Goal: Transaction & Acquisition: Purchase product/service

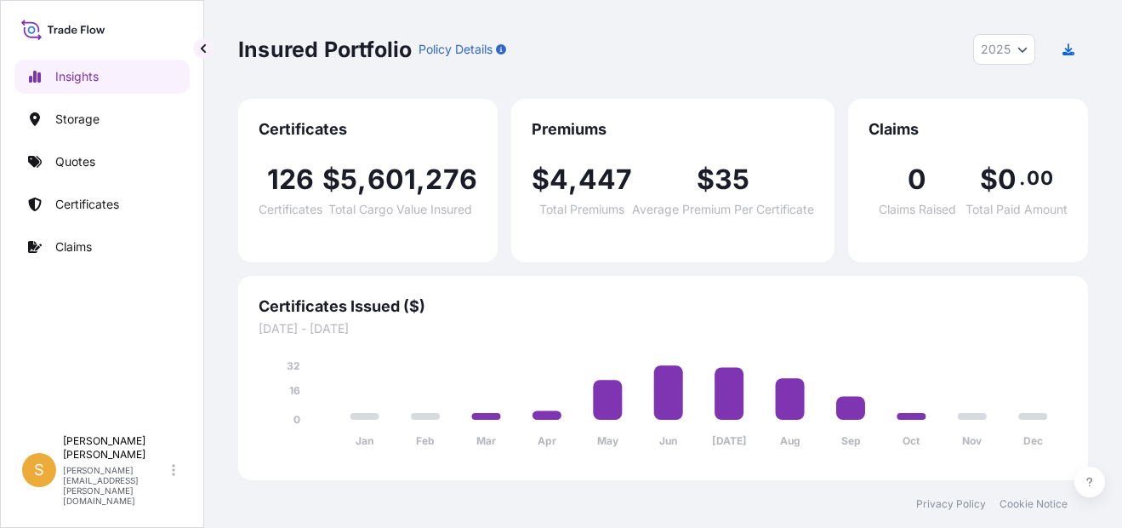
select select "2025"
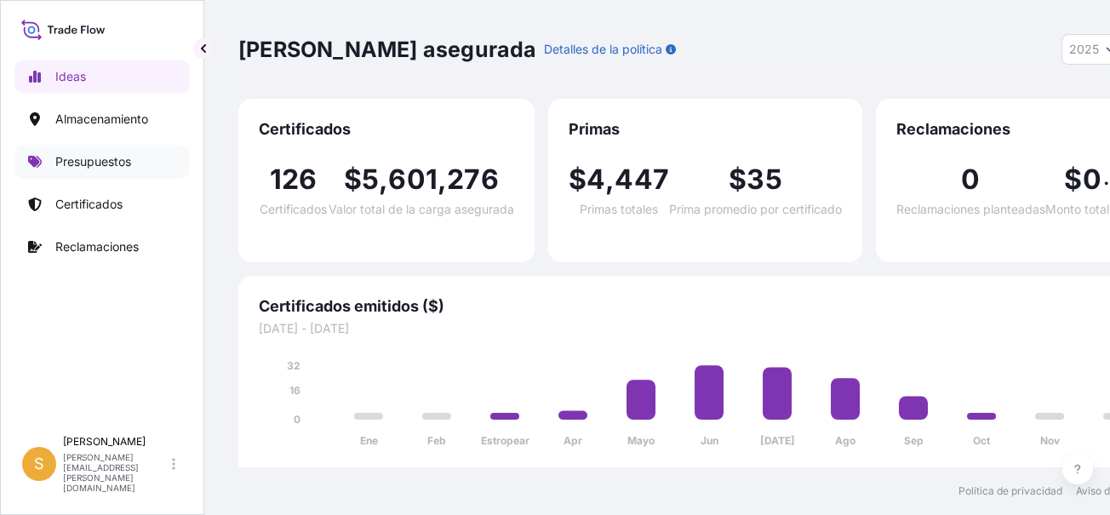
click at [98, 163] on p "Presupuestos" at bounding box center [93, 161] width 76 height 17
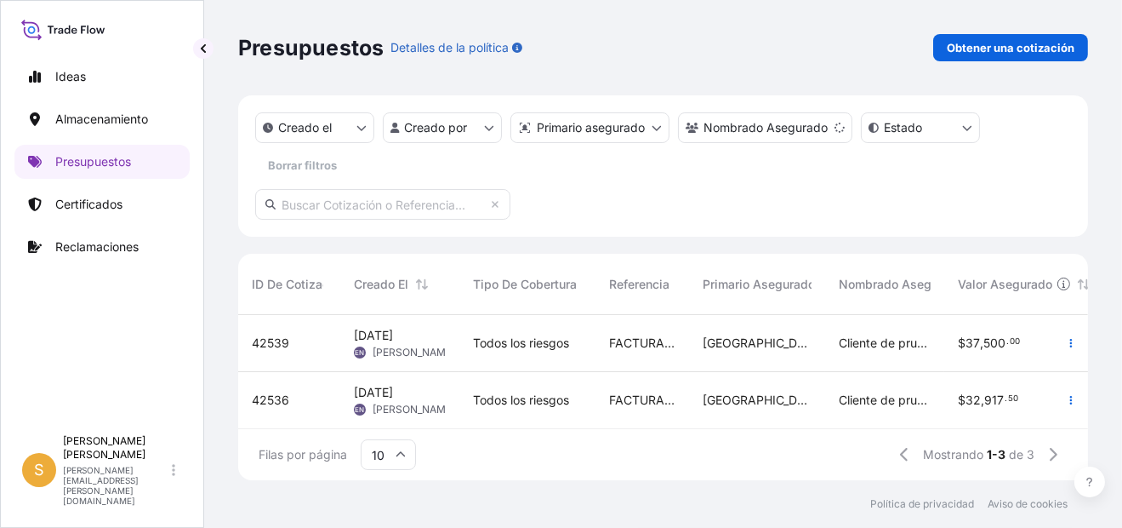
scroll to position [70, 0]
click at [993, 53] on p "Obtener una cotización" at bounding box center [1011, 47] width 128 height 17
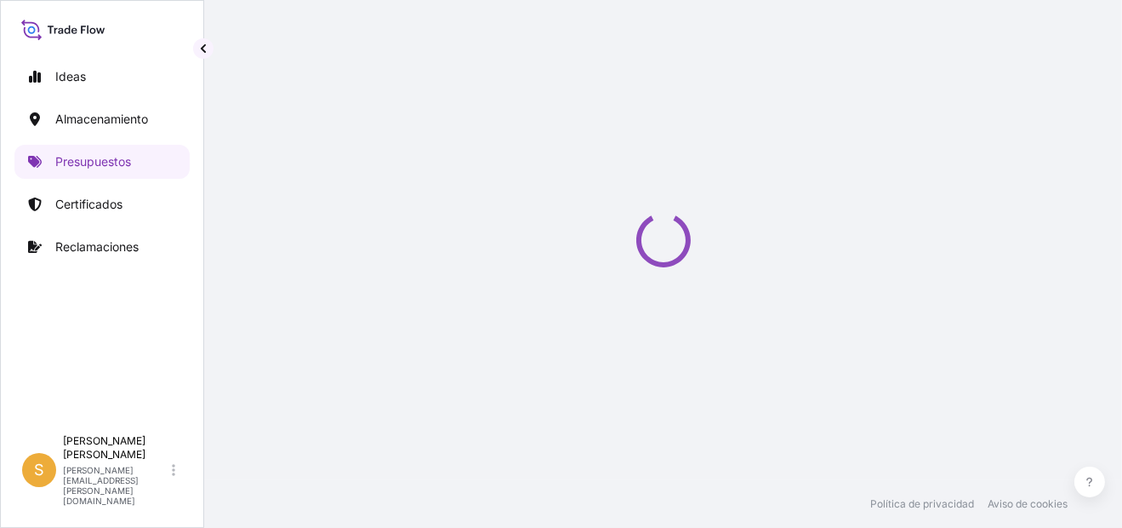
select select "Water"
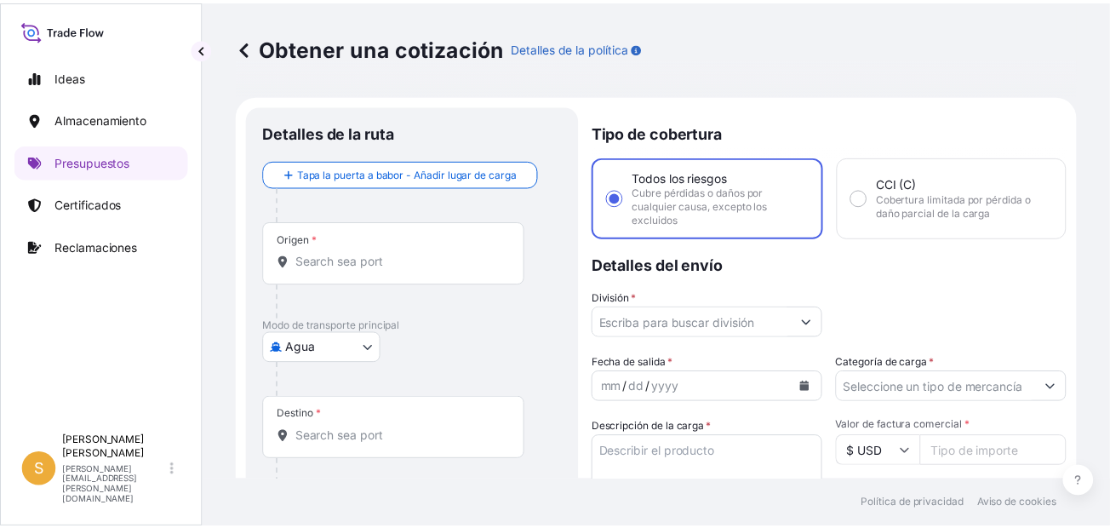
scroll to position [26, 0]
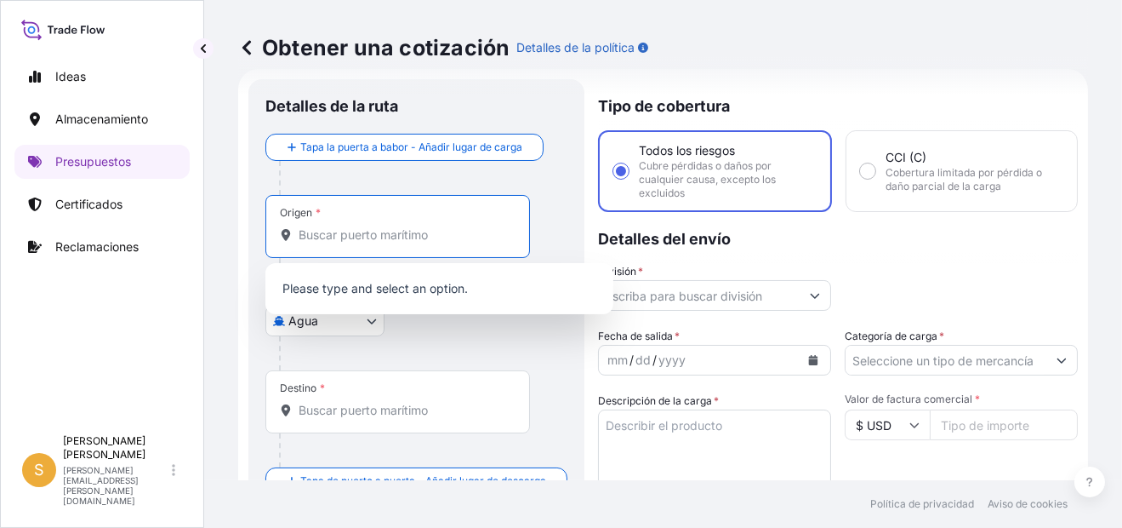
click at [405, 242] on input "Origen *" at bounding box center [404, 234] width 210 height 17
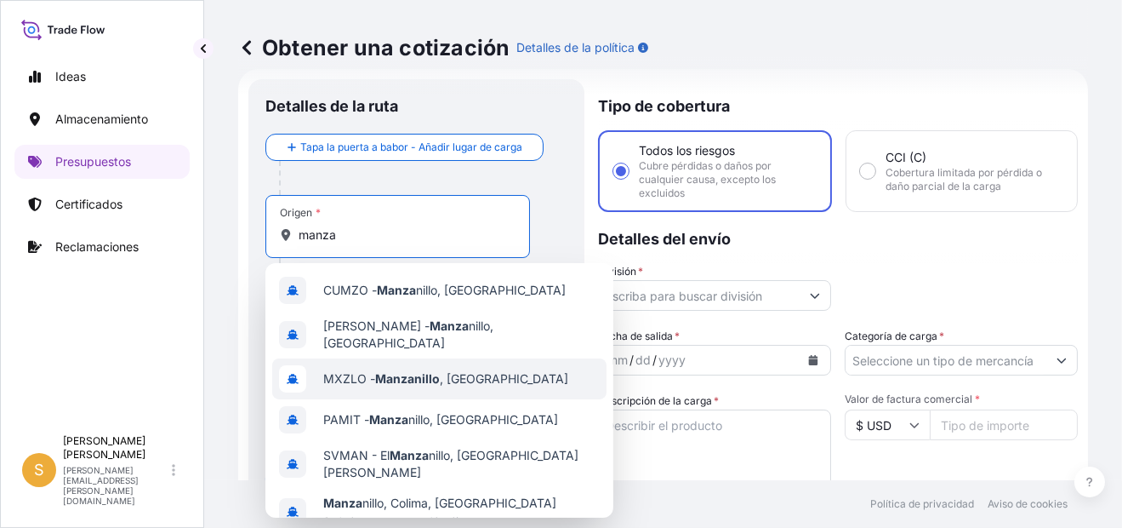
click at [519, 374] on div "MXZLO - [GEOGRAPHIC_DATA] , [GEOGRAPHIC_DATA]" at bounding box center [439, 378] width 334 height 41
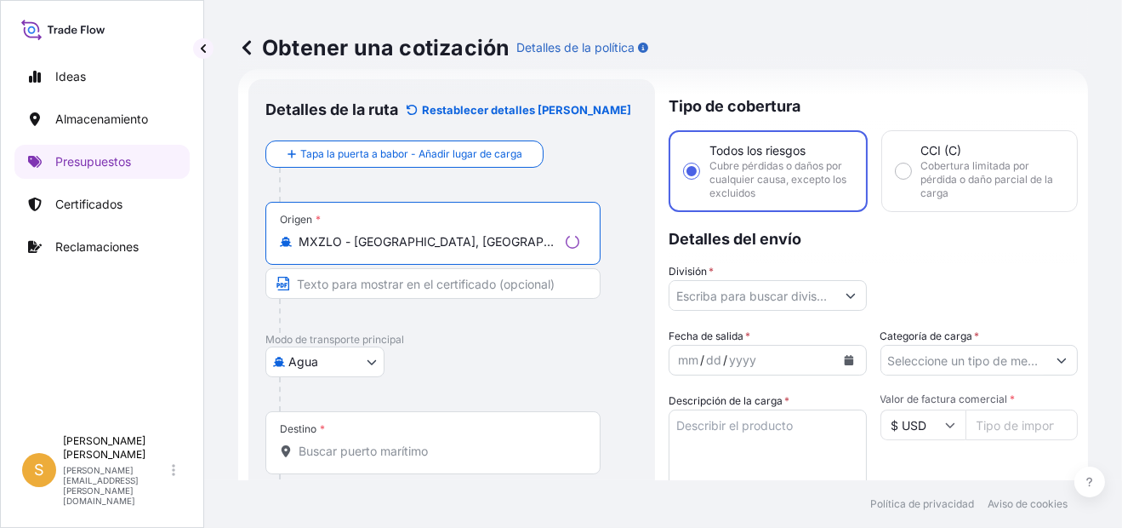
type input "MXZLO - [GEOGRAPHIC_DATA], [GEOGRAPHIC_DATA]"
click at [360, 460] on div "Destino *" at bounding box center [432, 442] width 335 height 63
click at [360, 460] on input "Destino *" at bounding box center [439, 450] width 281 height 17
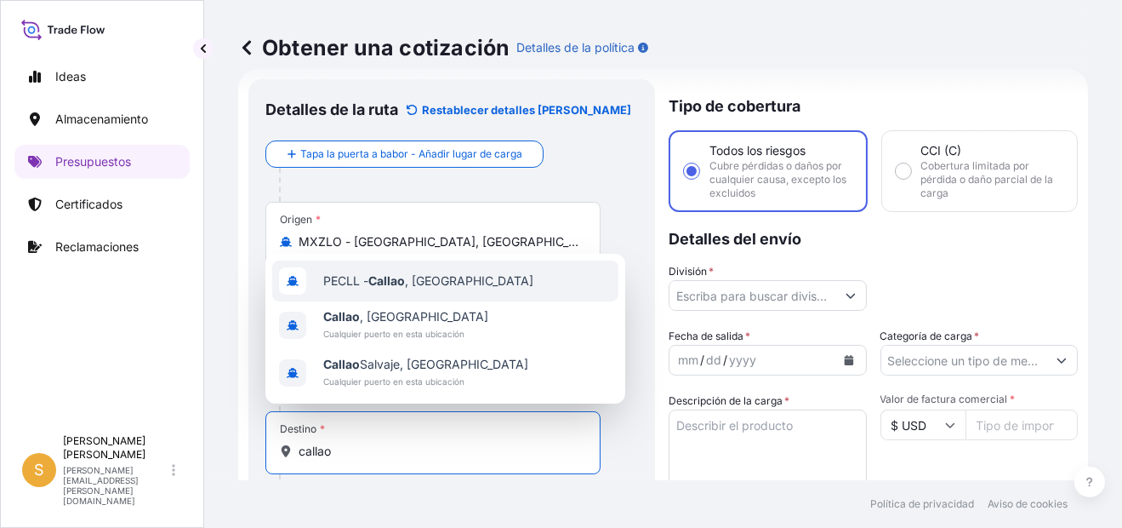
click at [481, 290] on div "PECLL - [GEOGRAPHIC_DATA] , [GEOGRAPHIC_DATA]" at bounding box center [445, 280] width 346 height 41
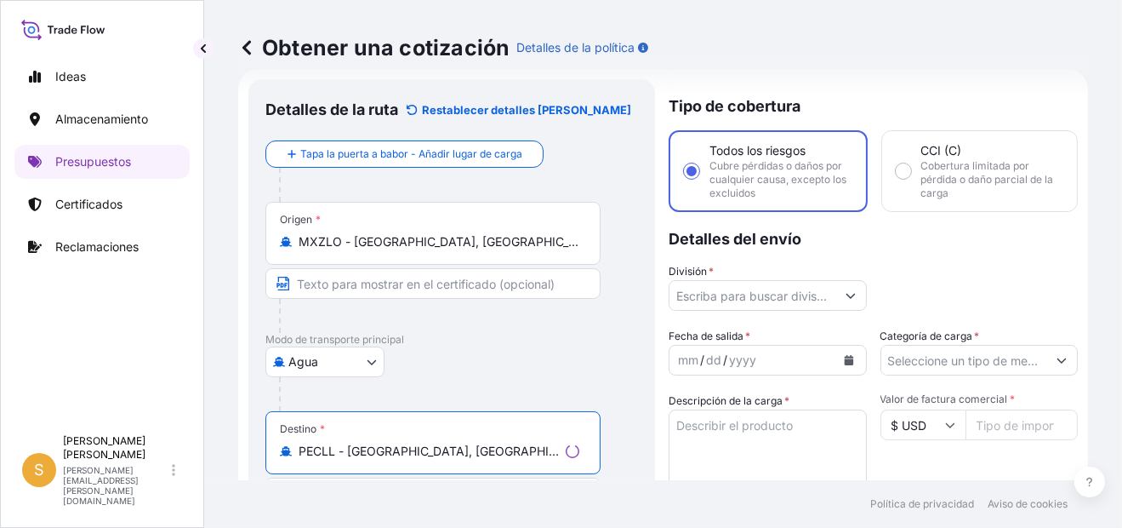
type input "PECLL - [GEOGRAPHIC_DATA], [GEOGRAPHIC_DATA]"
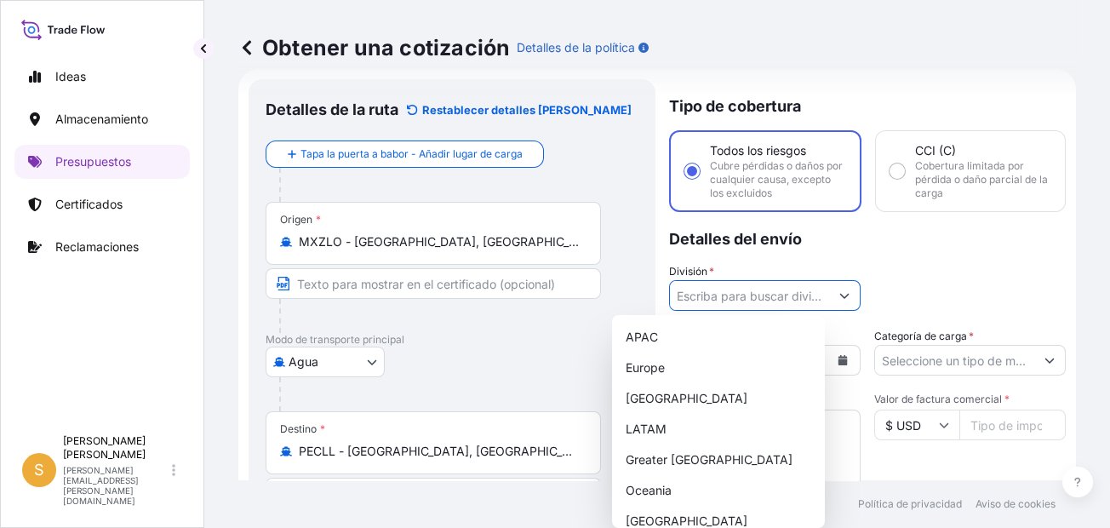
click at [747, 292] on input "División *" at bounding box center [749, 295] width 159 height 31
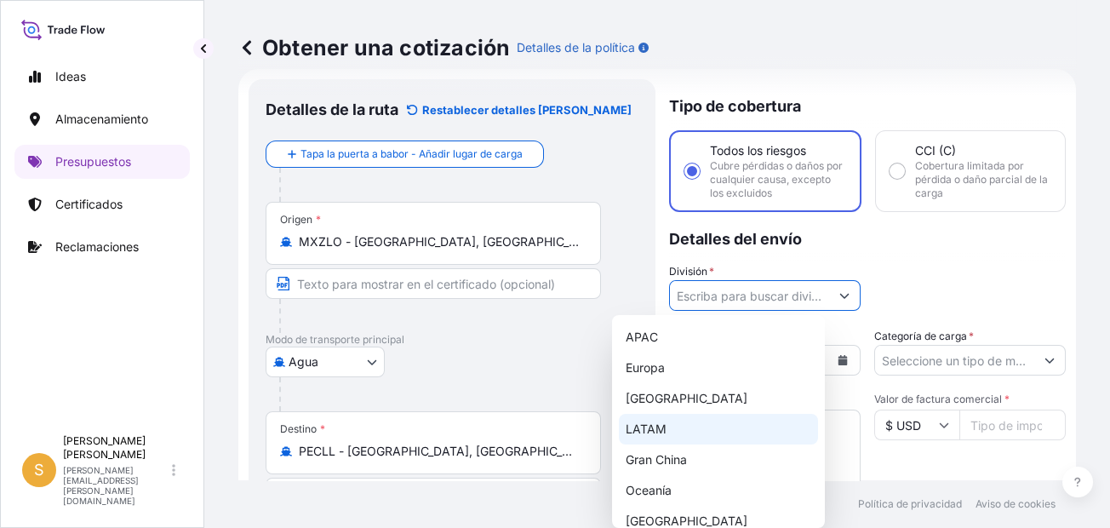
click at [686, 429] on div "LATAM" at bounding box center [718, 429] width 199 height 31
type input "LATAM"
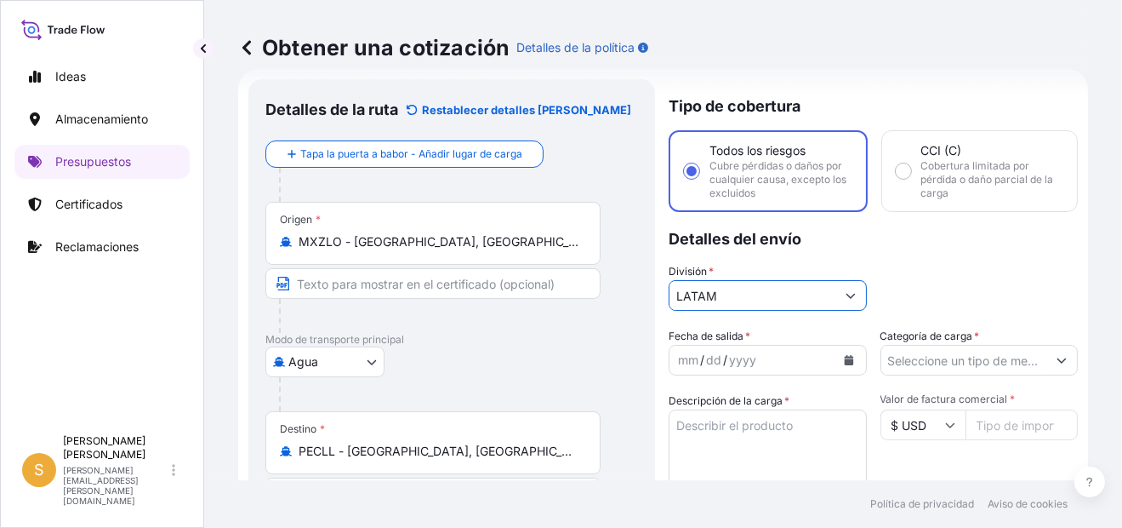
click at [705, 354] on div "mm / dd / yyyy" at bounding box center [753, 360] width 166 height 31
click at [844, 358] on icon "Calendario" at bounding box center [848, 360] width 9 height 10
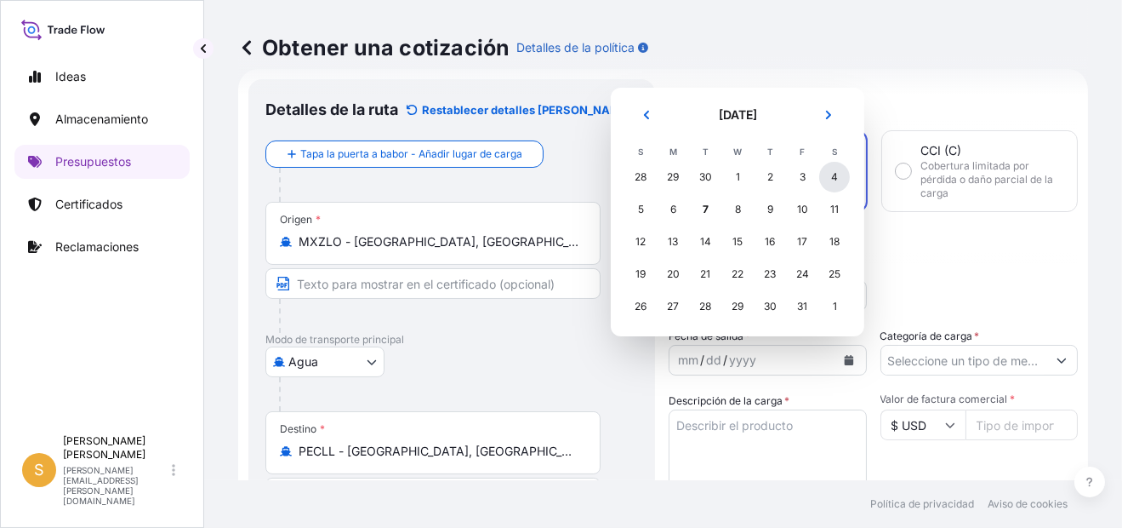
click at [834, 178] on div "4" at bounding box center [834, 177] width 31 height 31
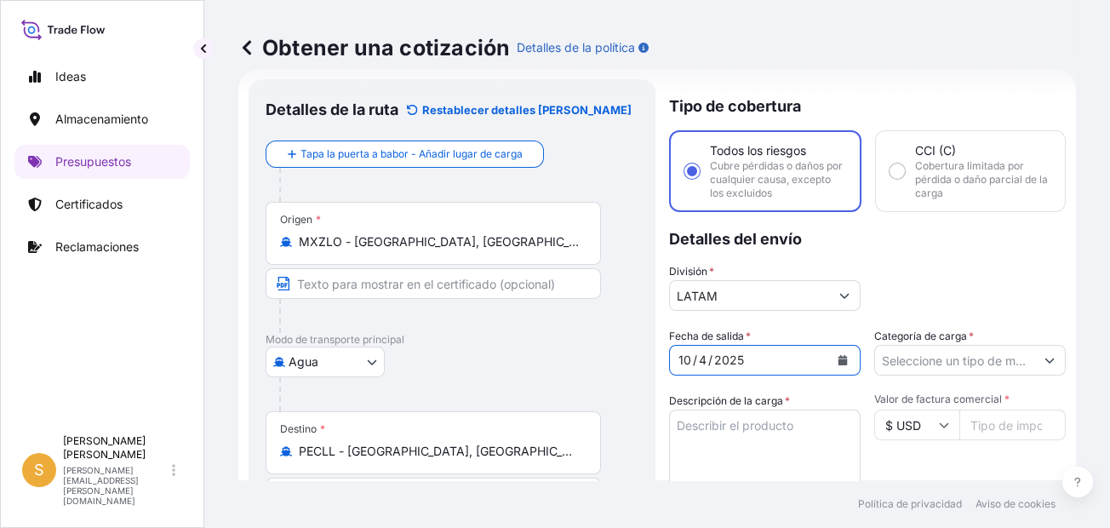
click at [942, 354] on input "Categoría de carga *" at bounding box center [954, 360] width 159 height 31
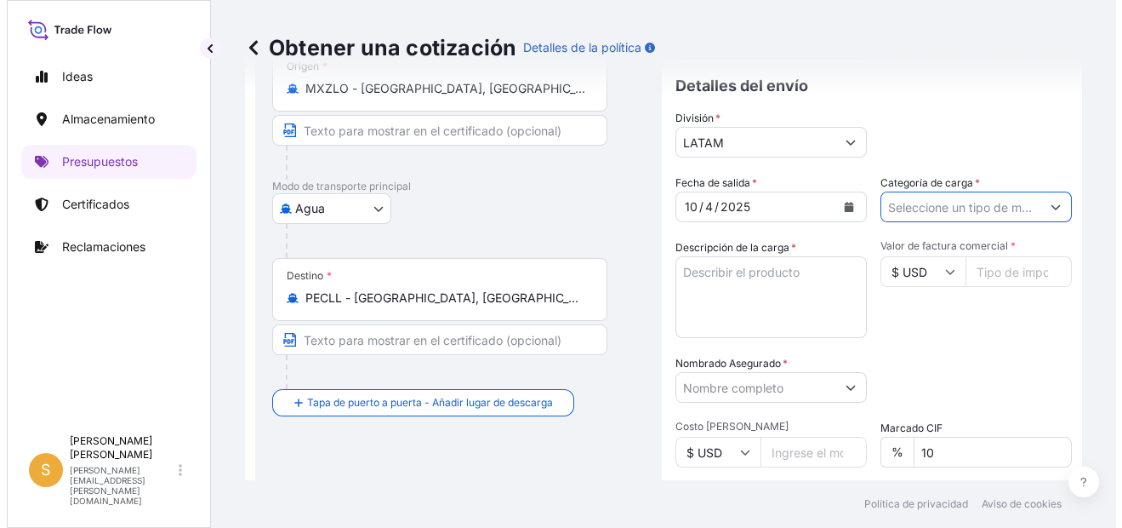
scroll to position [197, 0]
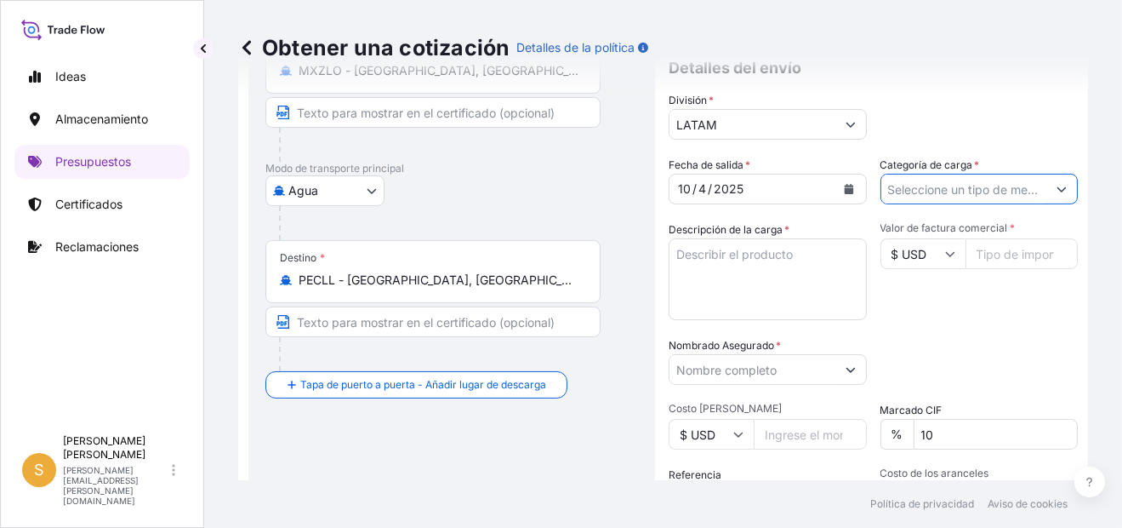
click at [969, 198] on input "Categoría de carga *" at bounding box center [965, 189] width 166 height 31
click at [969, 185] on input "Categoría de carga *" at bounding box center [965, 189] width 166 height 31
click at [1016, 186] on input "Categoría de carga *" at bounding box center [965, 189] width 166 height 31
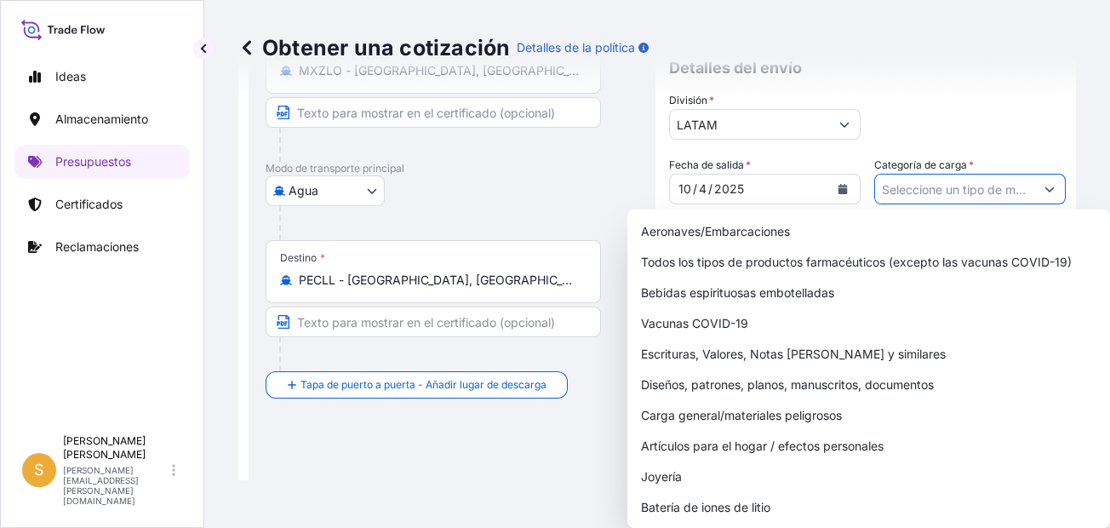
click at [1053, 187] on form "Detalles de la ruta Restablecer detalles [PERSON_NAME] Tapa la puerta a babor -…" at bounding box center [656, 307] width 837 height 818
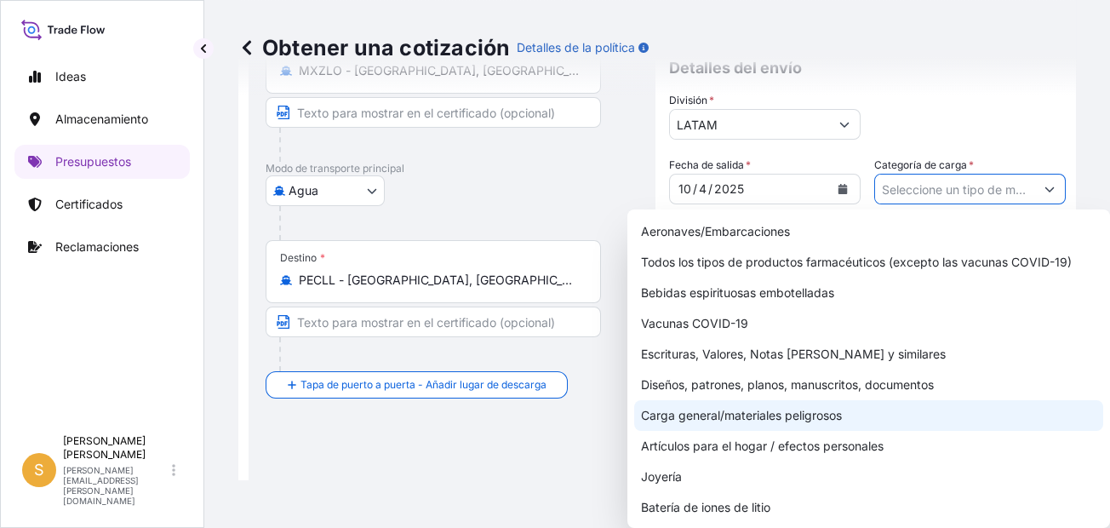
click at [799, 409] on div "Carga general/materiales peligrosos" at bounding box center [868, 415] width 469 height 31
type input "General Cargo/Hazardous Material"
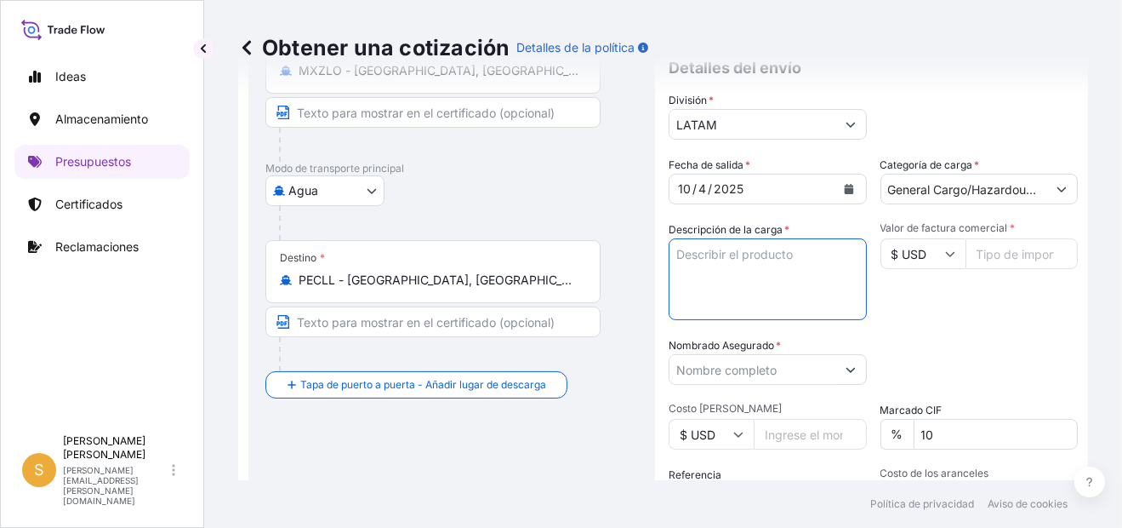
click at [724, 290] on textarea "Descripción de la carga *" at bounding box center [768, 279] width 198 height 82
type textarea "P"
type textarea "p"
click at [790, 254] on textarea "PRENDAS DE VESTIR en" at bounding box center [768, 279] width 198 height 82
paste textarea "4 PALLET - 64 CARTONES"
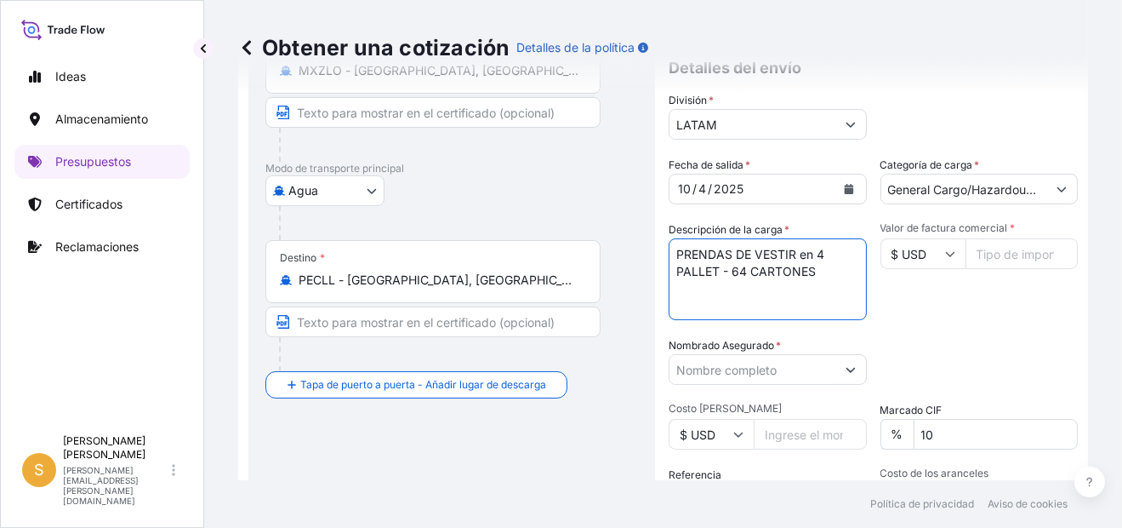
drag, startPoint x: 819, startPoint y: 246, endPoint x: 881, endPoint y: 269, distance: 65.4
click at [820, 246] on textarea "PRENDAS DE VESTIR en 4 PALLET - 64 CARTONES" at bounding box center [768, 279] width 198 height 82
click at [810, 248] on textarea "PRENDAS DE VESTIR en 4 PALLET con 64 CARTONES" at bounding box center [768, 279] width 198 height 82
type textarea "PRENDAS DE VESTIR en 4 PALLETS con 64 CARTONES"
click at [980, 264] on input "Valor de factura comercial *" at bounding box center [1022, 253] width 113 height 31
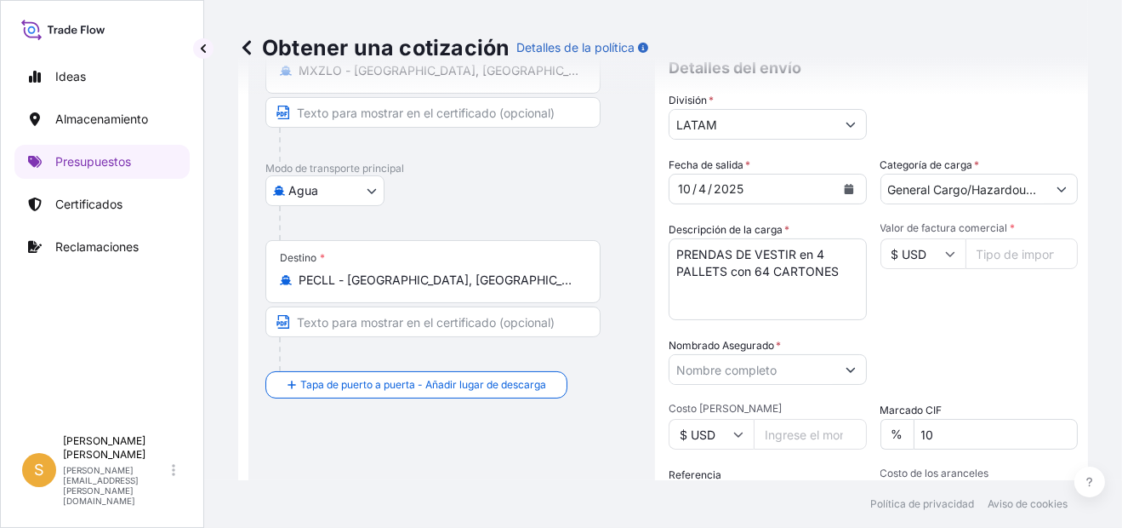
click at [965, 273] on div "Valor de factura comercial * $ USD" at bounding box center [980, 270] width 198 height 99
drag, startPoint x: 970, startPoint y: 252, endPoint x: 956, endPoint y: 262, distance: 17.7
click at [969, 252] on input "Valor de factura comercial *" at bounding box center [1022, 253] width 113 height 31
paste input "28891.48"
type input "28891.48"
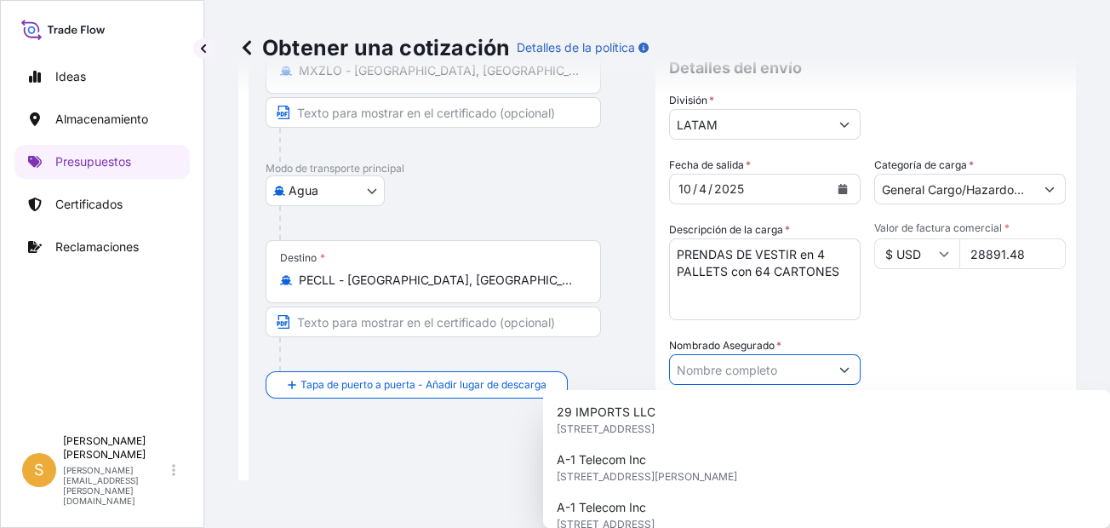
click at [697, 363] on input "Nombrado Asegurado *" at bounding box center [749, 369] width 159 height 31
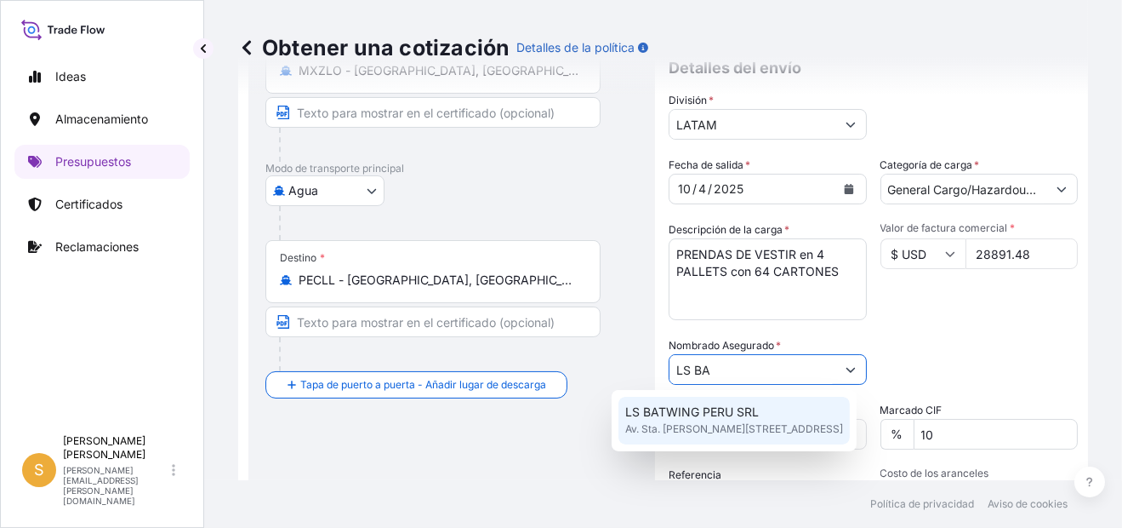
click at [712, 417] on span "LS BATWING PERU SRL" at bounding box center [692, 411] width 134 height 17
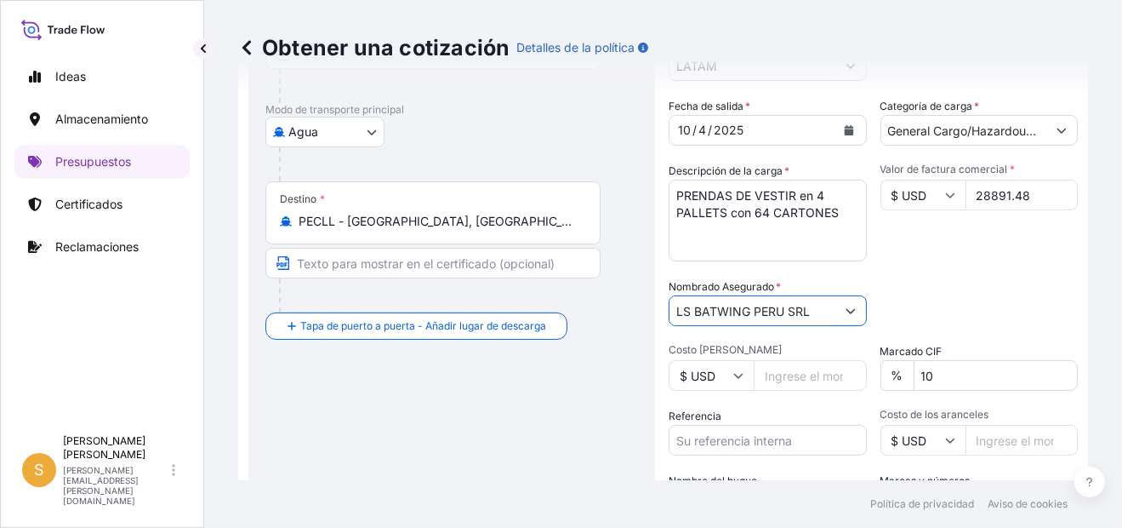
scroll to position [282, 0]
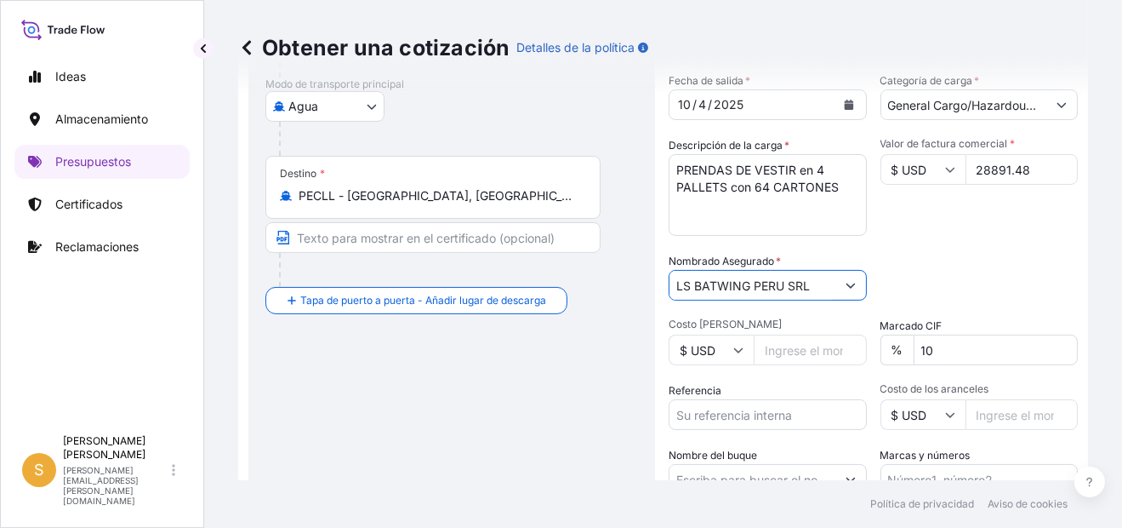
type input "LS BATWING PERU SRL"
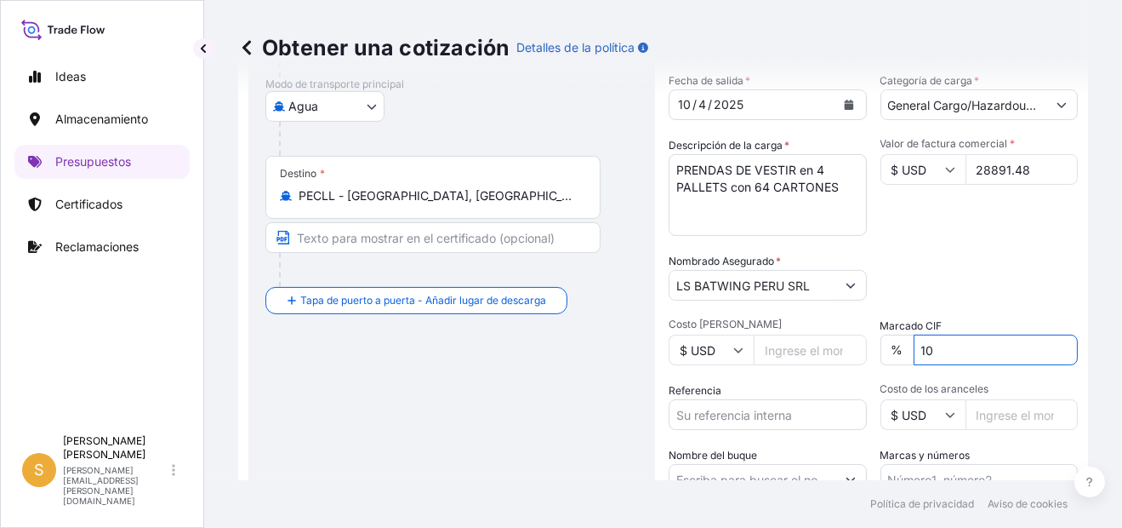
drag, startPoint x: 914, startPoint y: 360, endPoint x: 854, endPoint y: 346, distance: 61.9
click at [881, 346] on div "% 10" at bounding box center [980, 349] width 198 height 31
type input "0"
click at [722, 432] on div "Fecha de salida * [DATE] Categoría de carga * General Cargo/Hazardous Material …" at bounding box center [873, 283] width 409 height 422
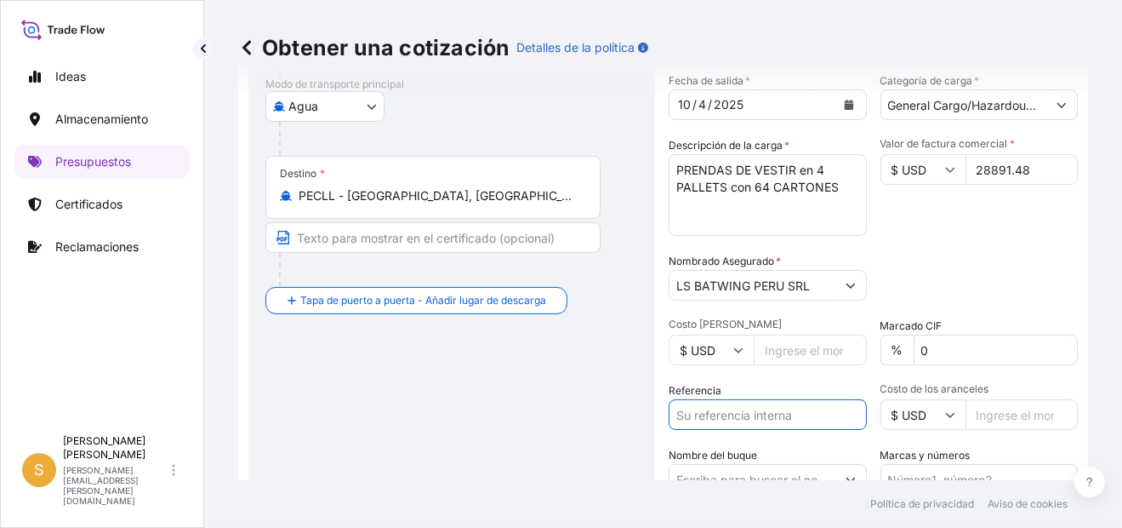
click at [736, 420] on input "Referencia" at bounding box center [768, 414] width 198 height 31
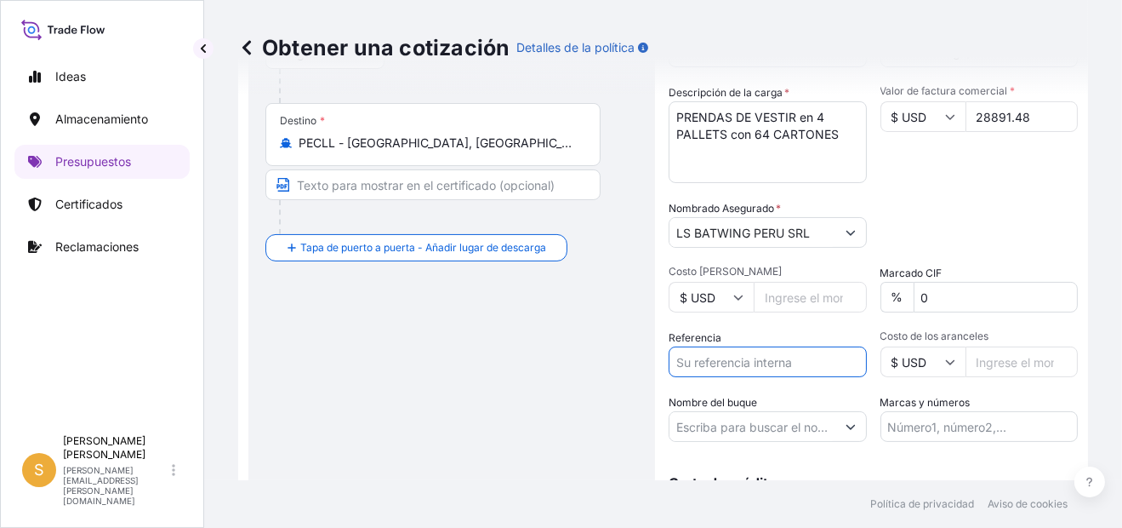
scroll to position [431, 0]
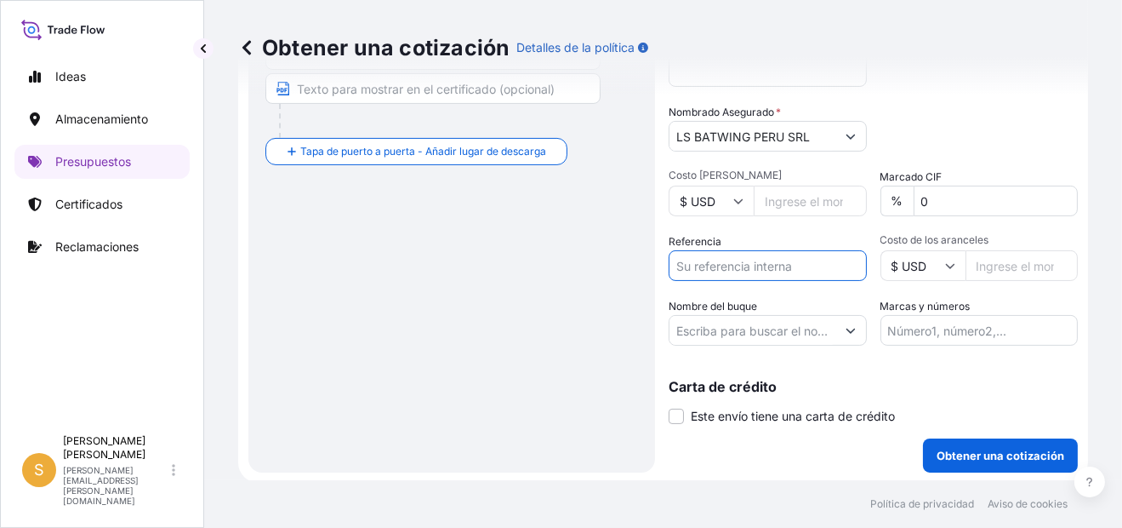
click at [727, 258] on input "Referencia" at bounding box center [768, 265] width 198 height 31
type input "D"
type input "F"
click at [684, 264] on input "Referencia" at bounding box center [768, 265] width 198 height 31
paste input "Facturas 5082911398, 5082911551, 5083305877, 5083230723."
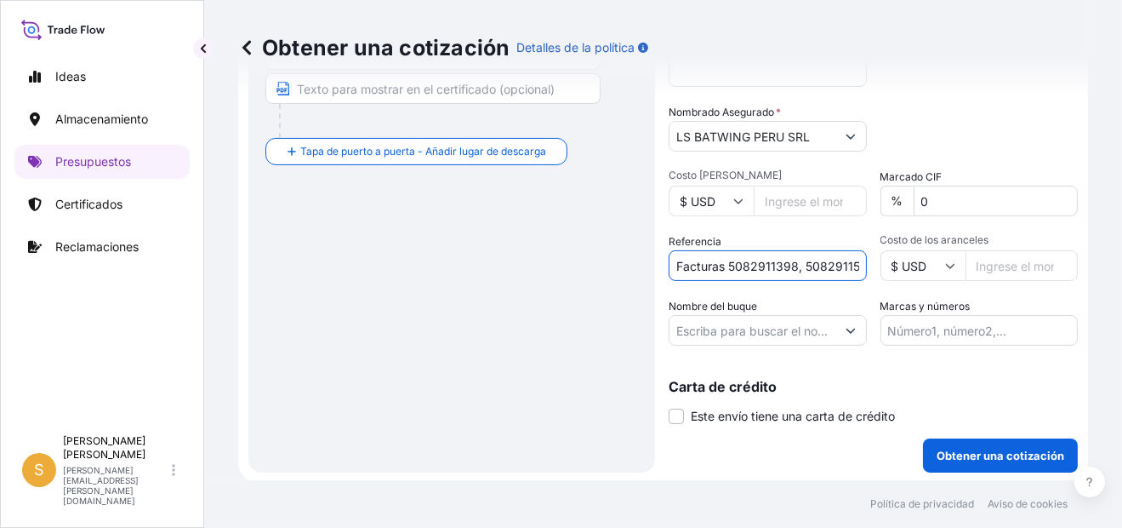
scroll to position [0, 146]
type input "Facturas 5082911398, 5082911551, 5083305877, 5083230723."
click at [703, 341] on input "Nombre del buque" at bounding box center [753, 330] width 166 height 31
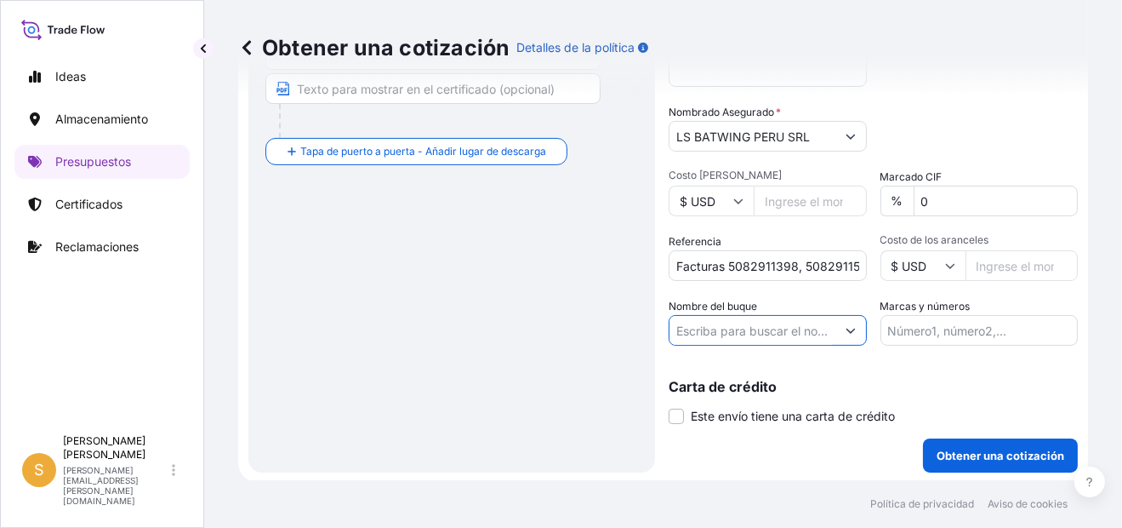
click at [785, 322] on input "Nombre del buque" at bounding box center [753, 330] width 166 height 31
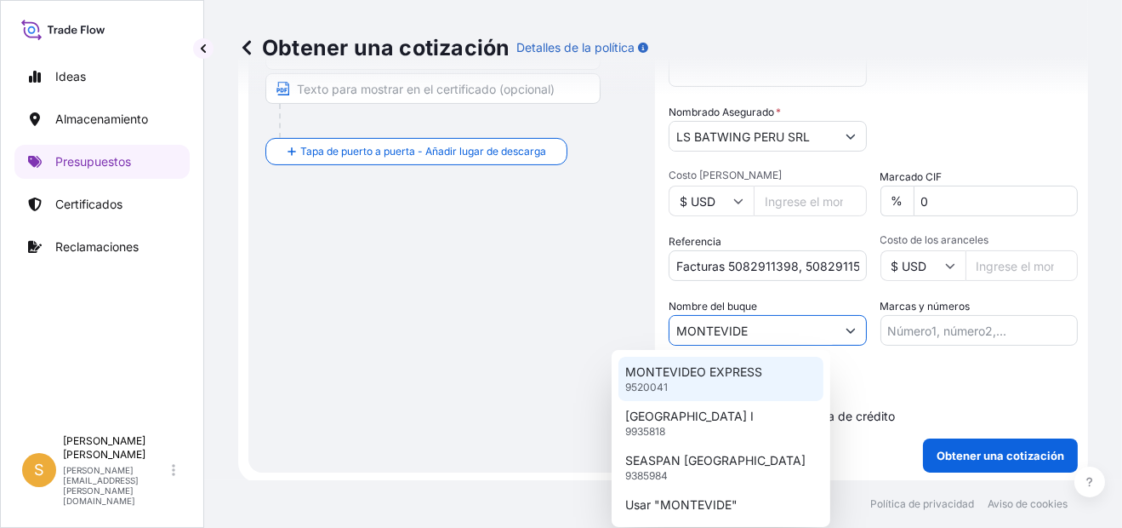
click at [749, 384] on div "MONTEVIDEO EXPRESS 9520041" at bounding box center [721, 379] width 205 height 44
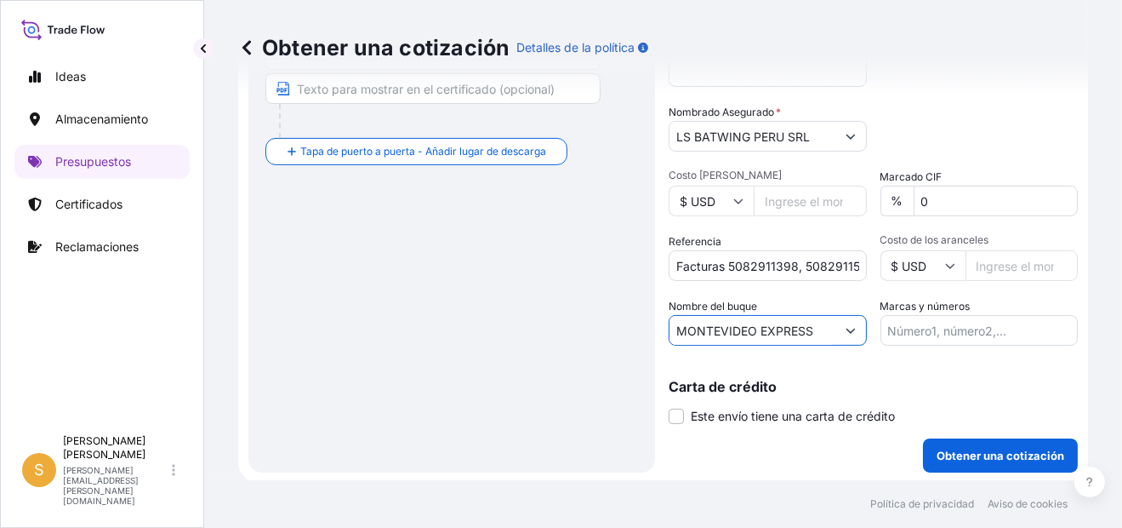
type input "MONTEVIDEO EXPRESS"
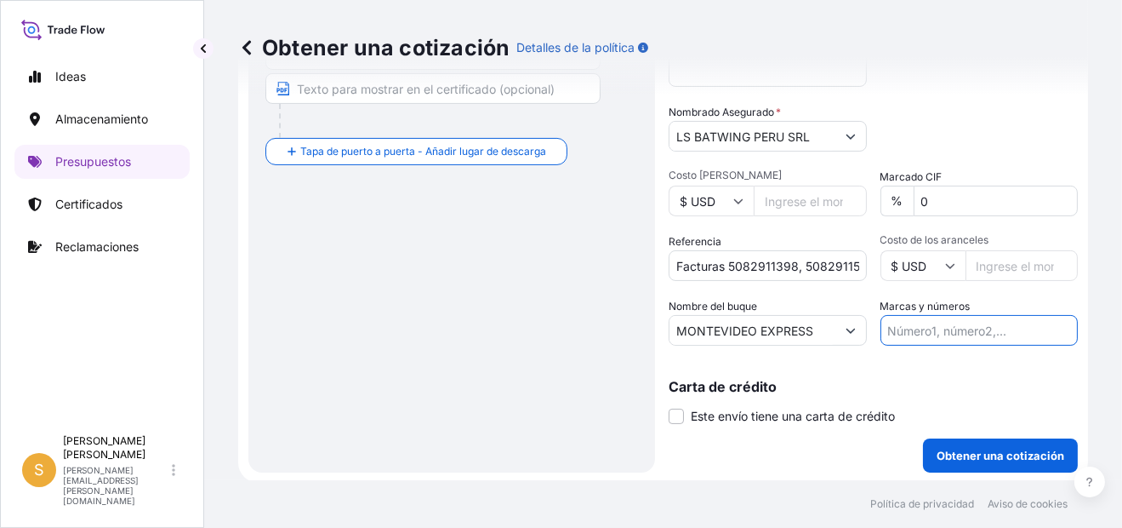
click at [933, 317] on input "Marcas y números" at bounding box center [980, 330] width 198 height 31
click at [1042, 323] on input "PRIMA USD 40.00 // BL S2501155484" at bounding box center [980, 330] width 198 height 31
click at [1043, 323] on input "PRIMA USD 40.00 // BL S2501155484" at bounding box center [980, 330] width 198 height 31
paste input "32297"
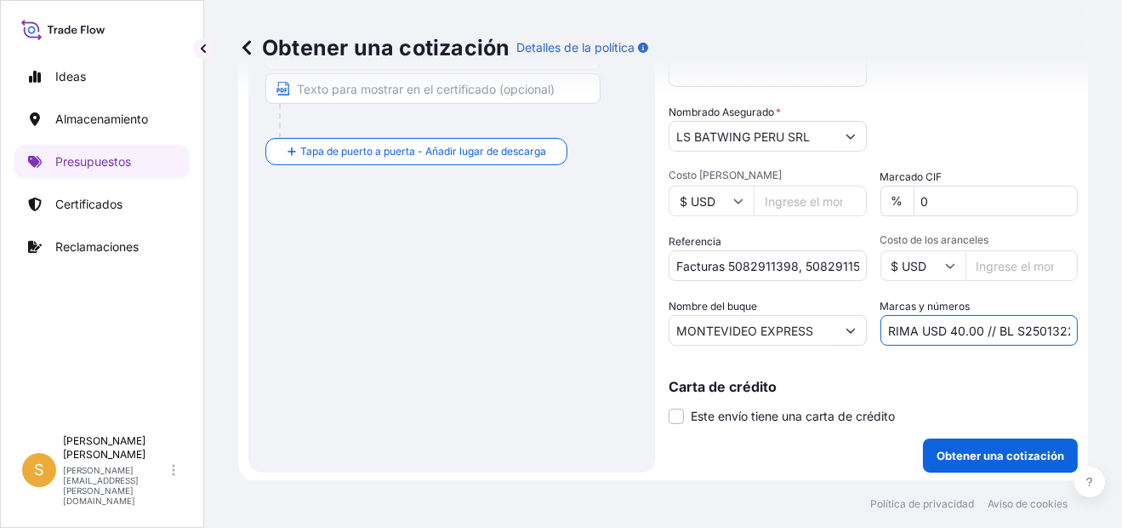
click at [932, 321] on input "PRIMA USD 40.00 // BL S2501322974" at bounding box center [980, 330] width 198 height 31
drag, startPoint x: 949, startPoint y: 321, endPoint x: 916, endPoint y: 320, distance: 33.2
click at [916, 320] on input "PRIMA USD 40.00 // BL S2501322974" at bounding box center [980, 330] width 198 height 31
type input "PRIMA USD 101.12 // BL S2501322974"
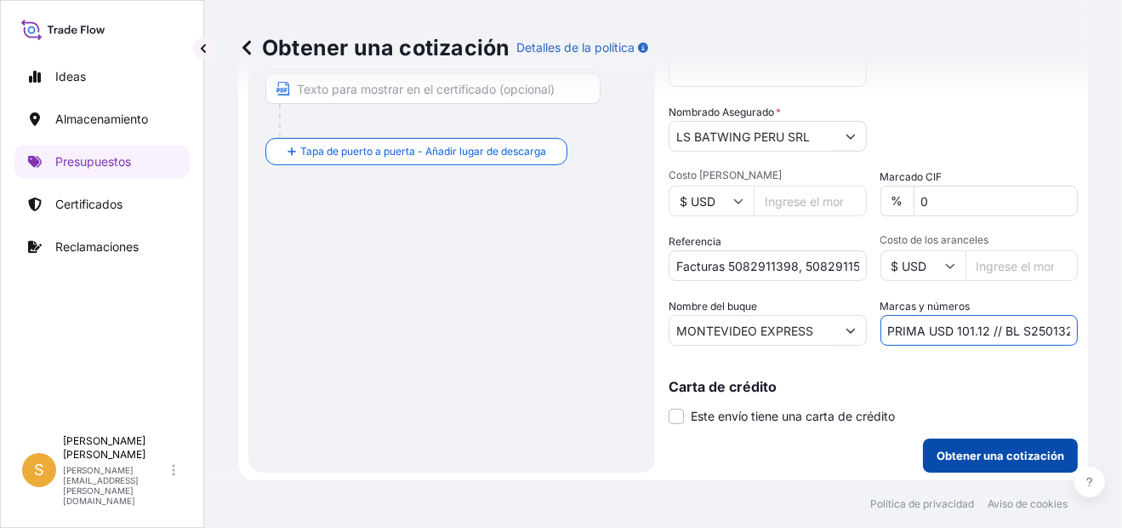
click at [964, 449] on p "Obtener una cotización" at bounding box center [1001, 455] width 128 height 17
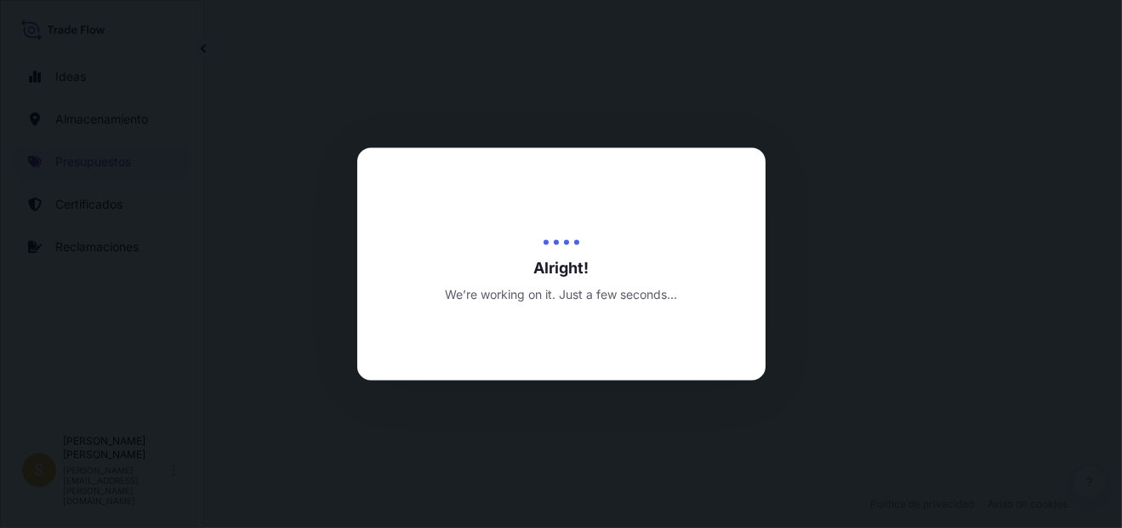
select select "Water"
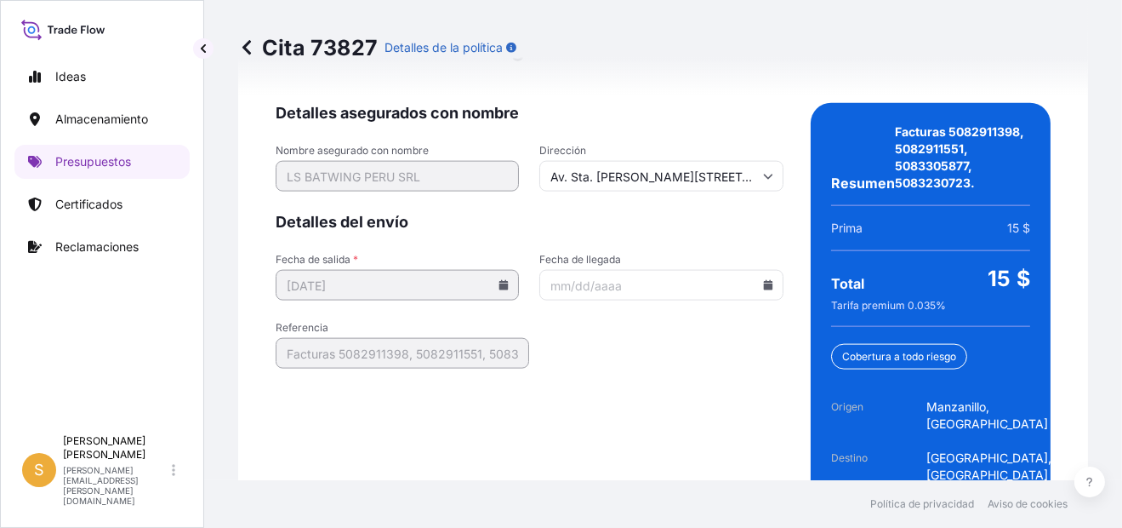
scroll to position [2888, 0]
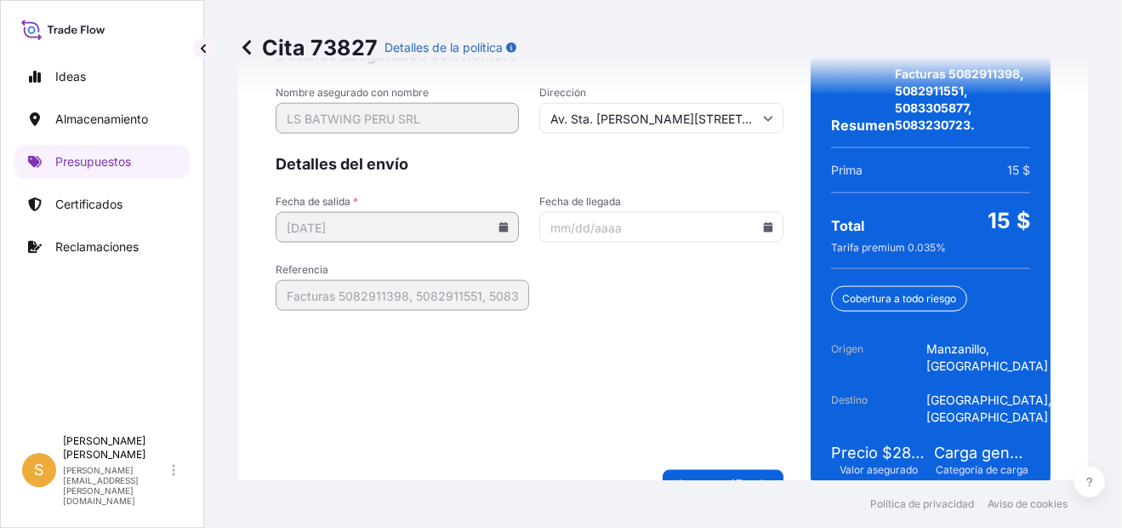
click at [763, 222] on icon at bounding box center [767, 227] width 9 height 10
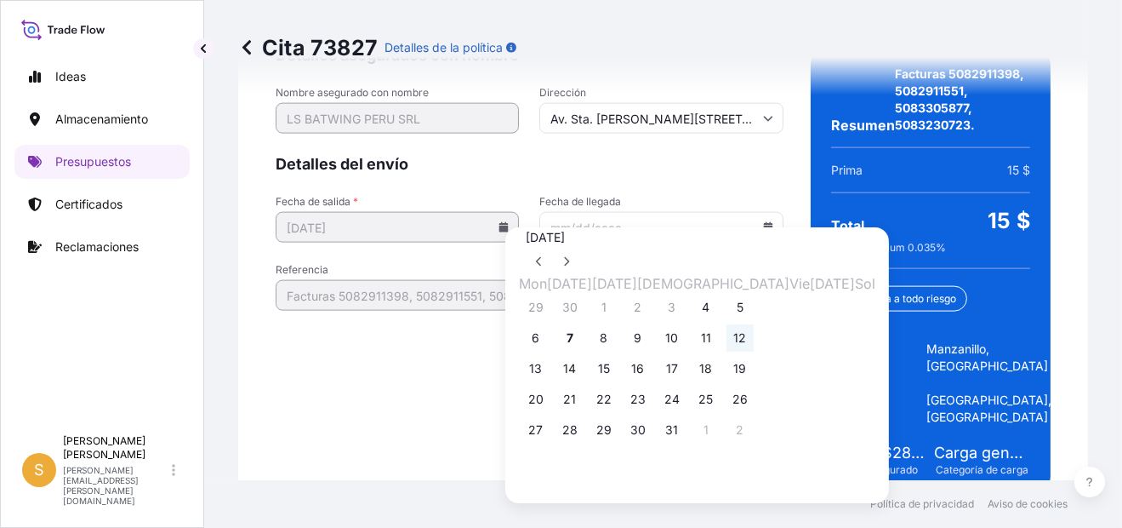
click at [754, 351] on button "12" at bounding box center [740, 337] width 27 height 27
type input "[DATE]"
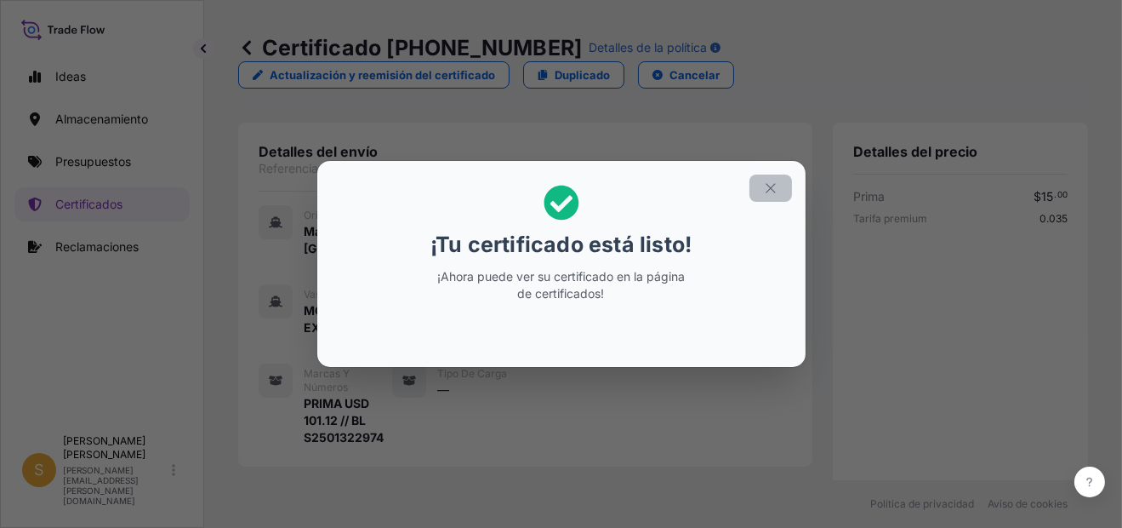
click at [766, 187] on icon "button" at bounding box center [770, 187] width 15 height 15
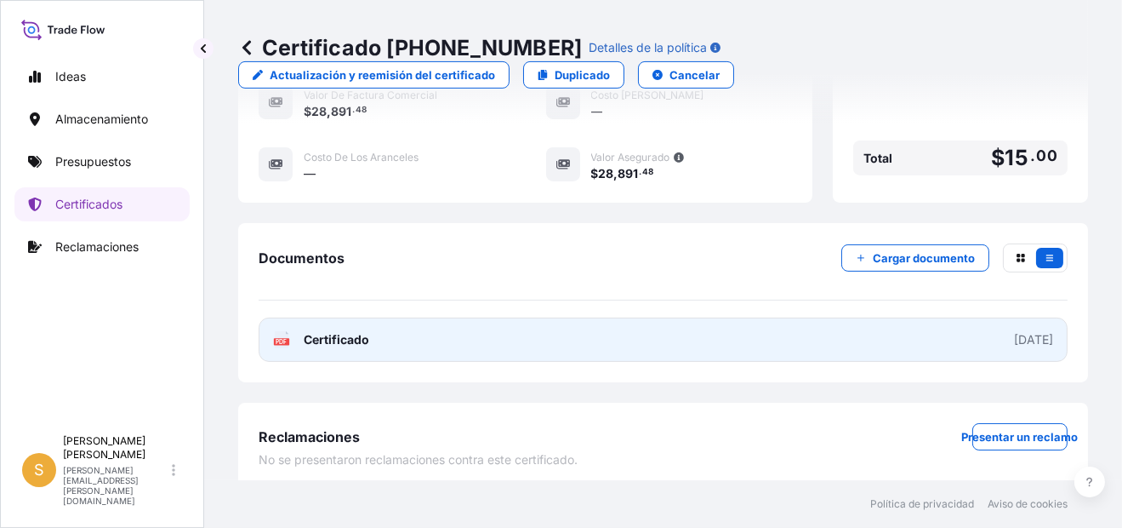
scroll to position [612, 0]
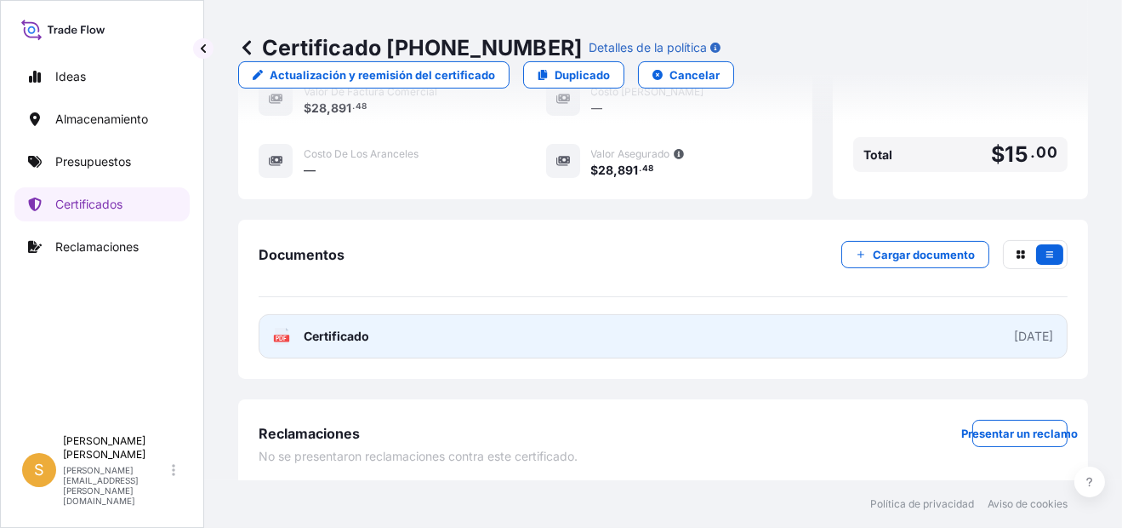
click at [462, 326] on link "PDF Certificado [DATE]" at bounding box center [663, 336] width 809 height 44
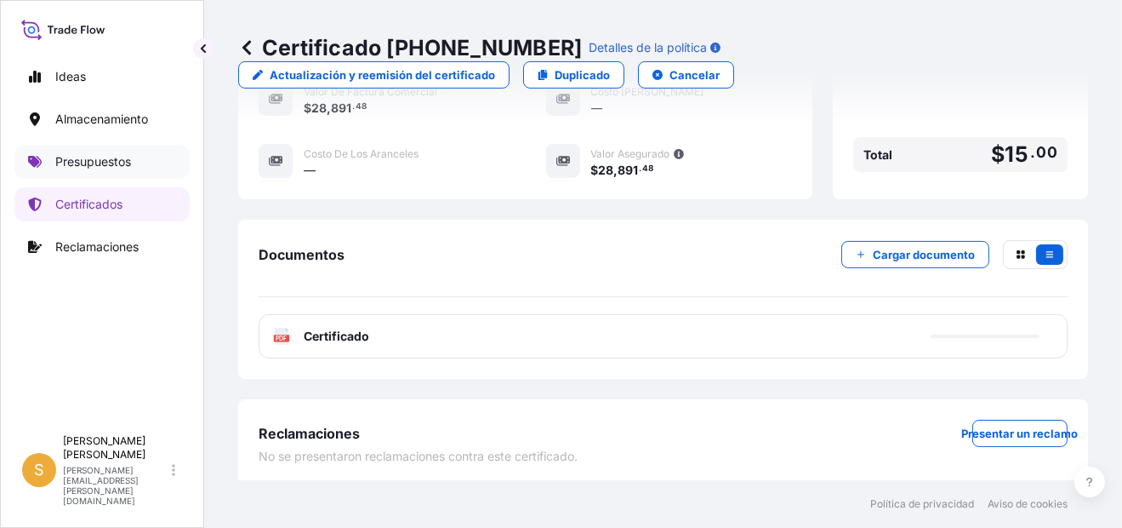
click at [80, 164] on p "Presupuestos" at bounding box center [93, 161] width 76 height 17
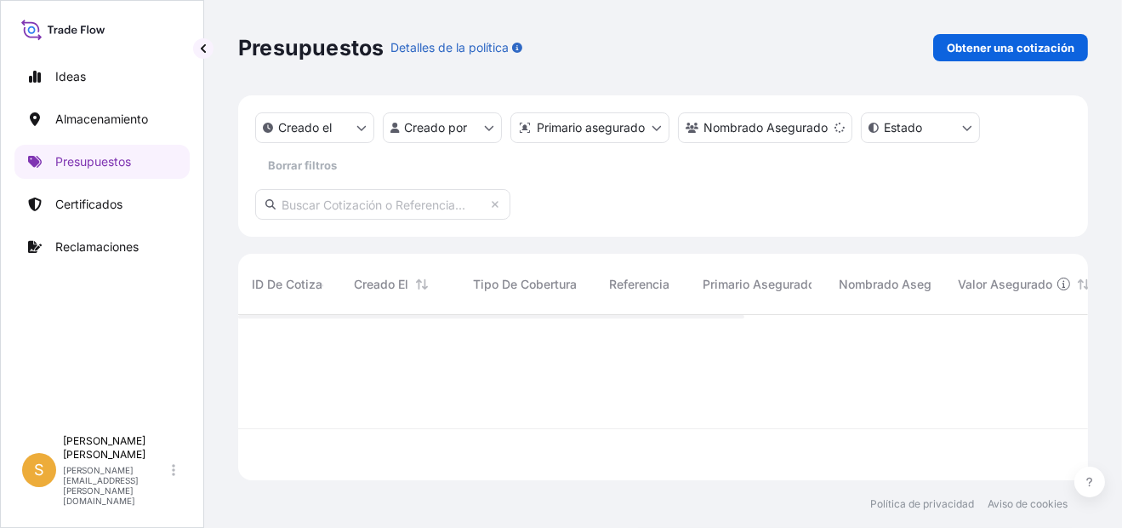
scroll to position [14, 13]
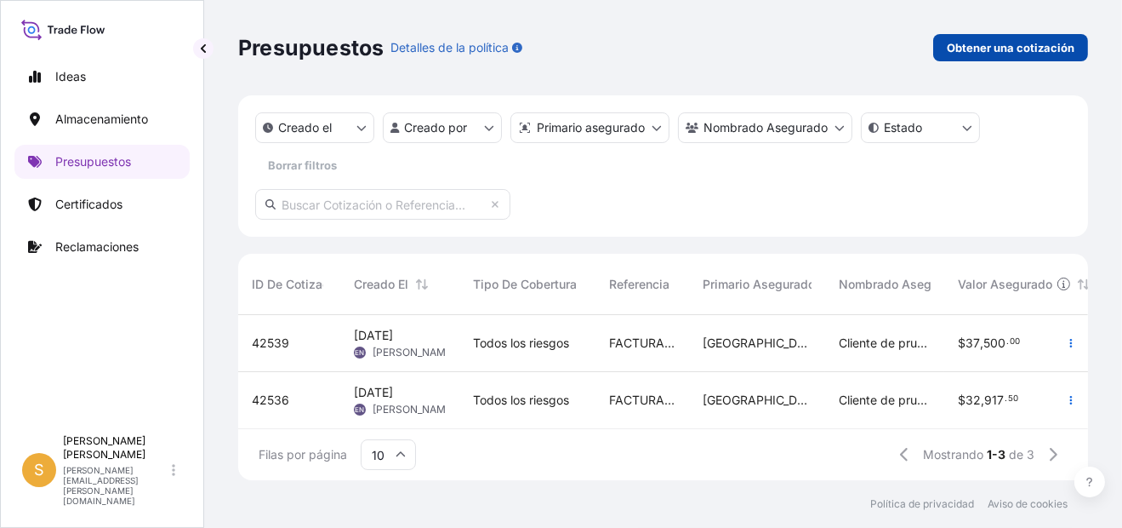
click at [1013, 43] on p "Obtener una cotización" at bounding box center [1011, 47] width 128 height 17
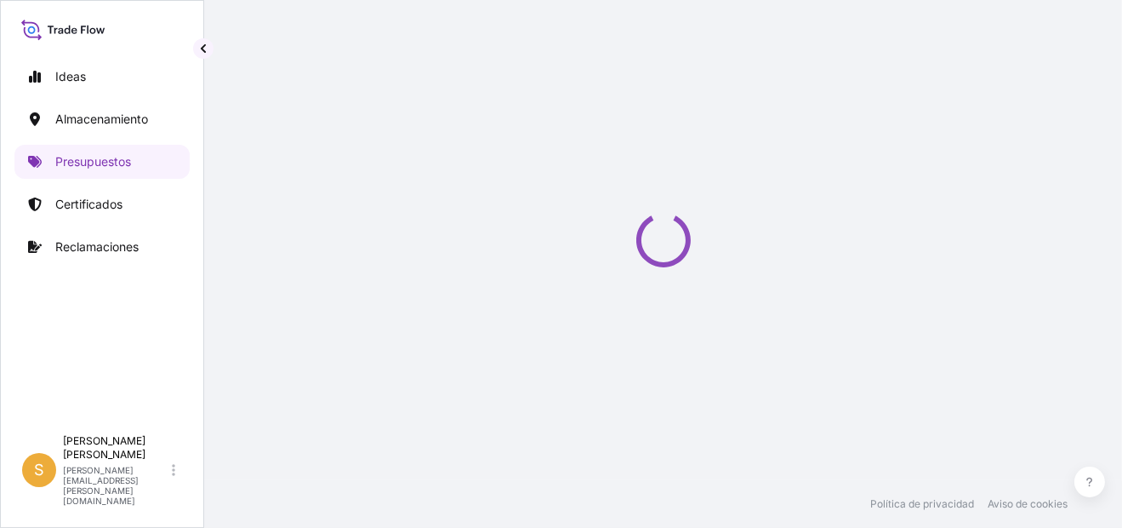
select select "Water"
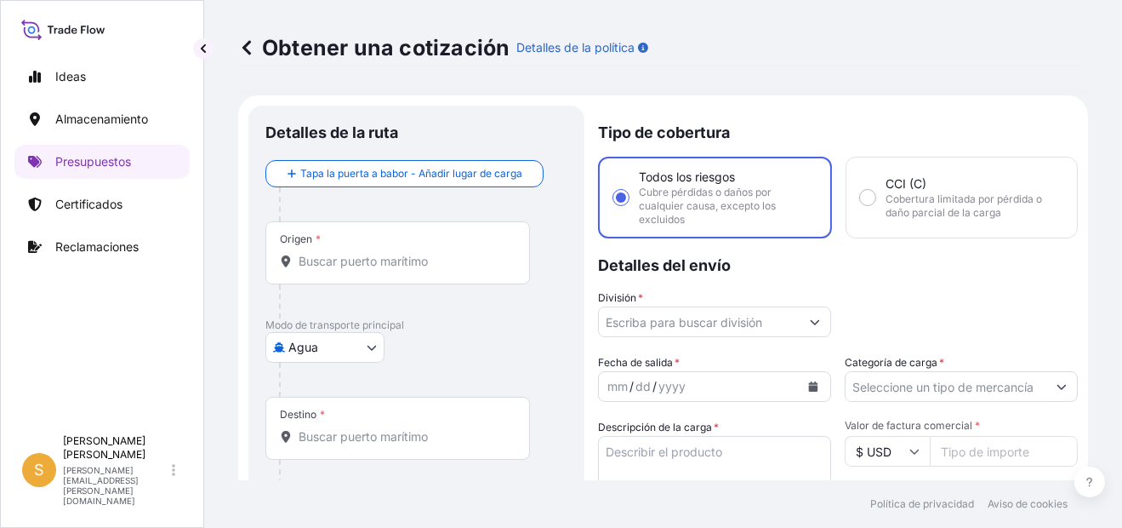
scroll to position [26, 0]
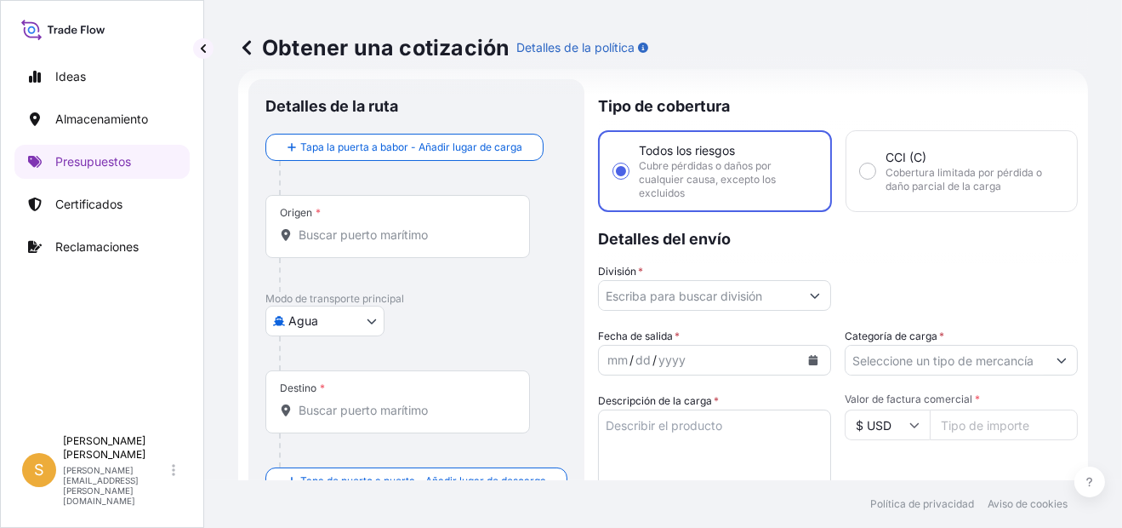
click at [365, 242] on div "Origen *" at bounding box center [397, 226] width 265 height 63
click at [365, 242] on input "Origen *" at bounding box center [404, 234] width 210 height 17
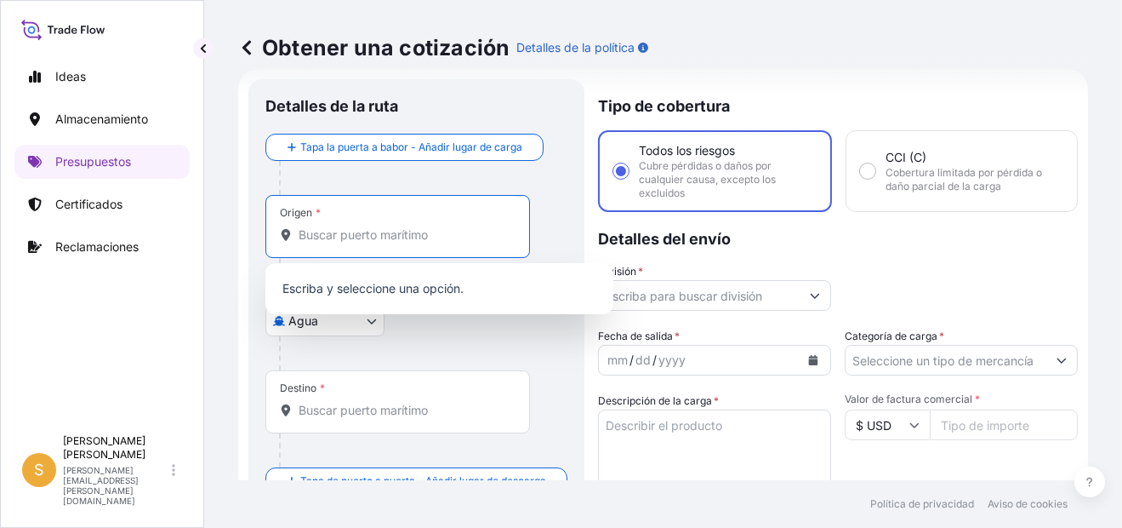
paste input "[GEOGRAPHIC_DATA]"
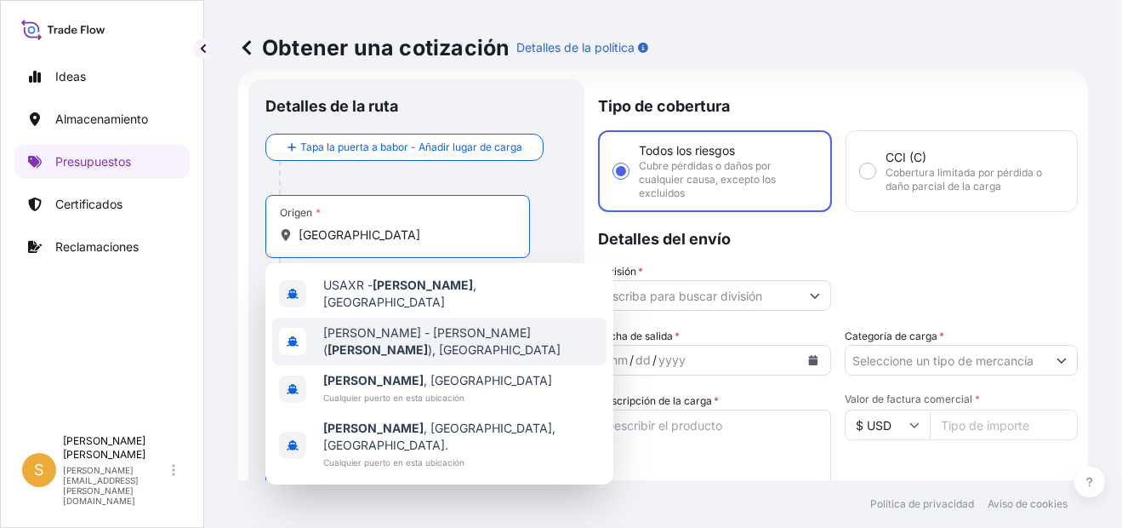
click at [557, 334] on span "[PERSON_NAME] ( [PERSON_NAME] ), [GEOGRAPHIC_DATA]" at bounding box center [461, 341] width 277 height 34
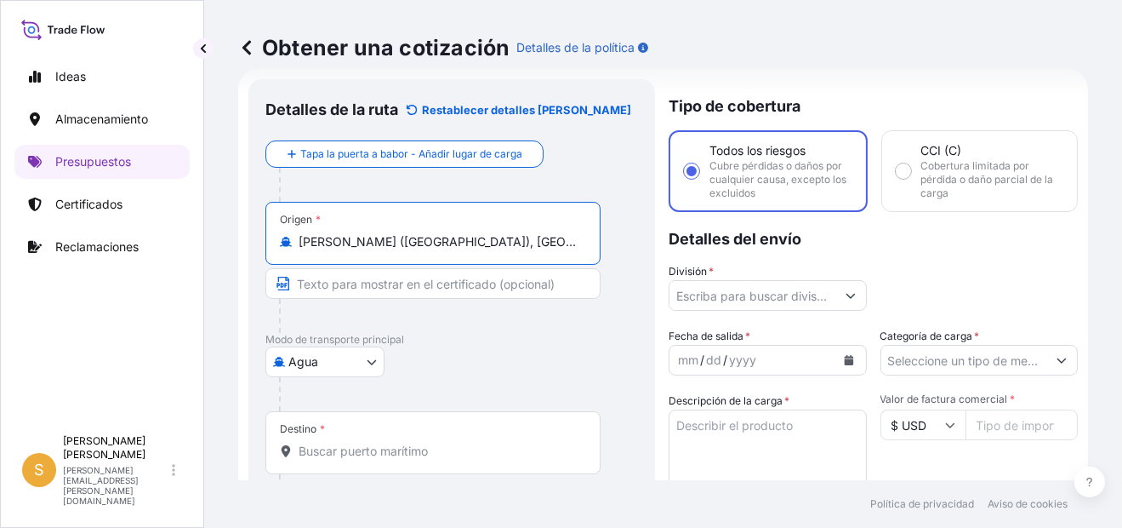
click at [380, 457] on input "Destino *" at bounding box center [439, 450] width 281 height 17
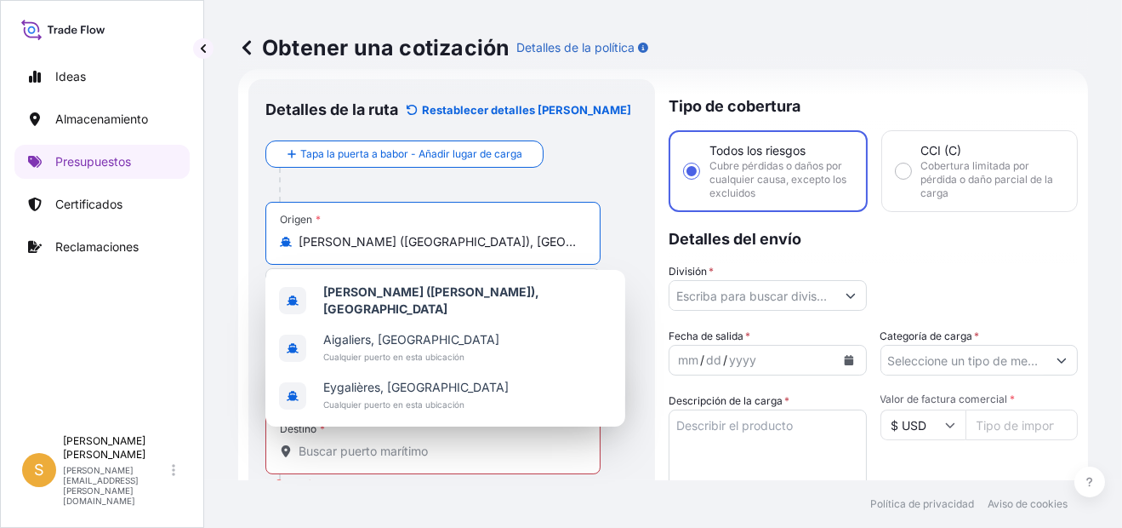
click at [422, 238] on input "[PERSON_NAME] ([GEOGRAPHIC_DATA]), [GEOGRAPHIC_DATA]" at bounding box center [439, 241] width 281 height 17
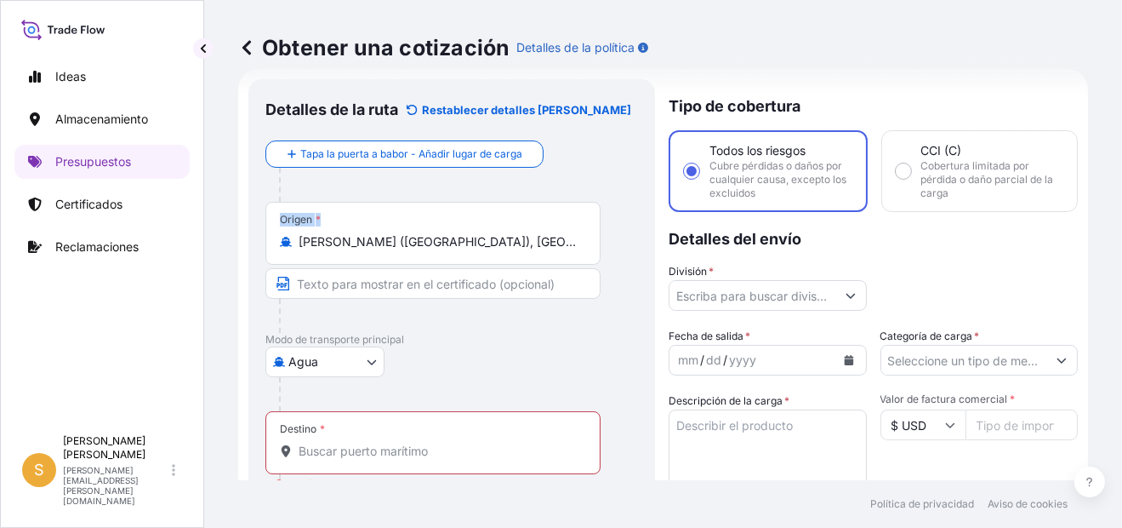
drag, startPoint x: 525, startPoint y: 243, endPoint x: 264, endPoint y: 240, distance: 261.3
click at [264, 240] on div "Detalles de la ruta Restablecer detalles [PERSON_NAME] Tapa la puerta a babor -…" at bounding box center [451, 477] width 407 height 797
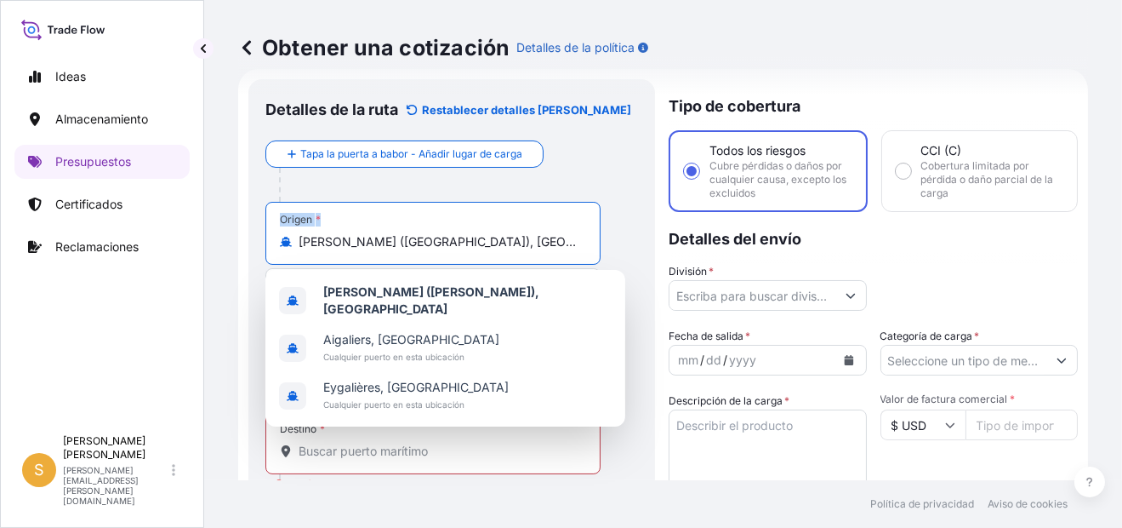
drag, startPoint x: 264, startPoint y: 240, endPoint x: 431, endPoint y: 236, distance: 166.8
click at [431, 236] on input "[PERSON_NAME] ([GEOGRAPHIC_DATA]), [GEOGRAPHIC_DATA]" at bounding box center [439, 241] width 281 height 17
click at [418, 237] on input "[PERSON_NAME] ([GEOGRAPHIC_DATA]), [GEOGRAPHIC_DATA]" at bounding box center [439, 241] width 281 height 17
click at [442, 237] on input "[PERSON_NAME] ([GEOGRAPHIC_DATA]), [GEOGRAPHIC_DATA]" at bounding box center [439, 241] width 281 height 17
drag, startPoint x: 485, startPoint y: 235, endPoint x: 309, endPoint y: 252, distance: 177.0
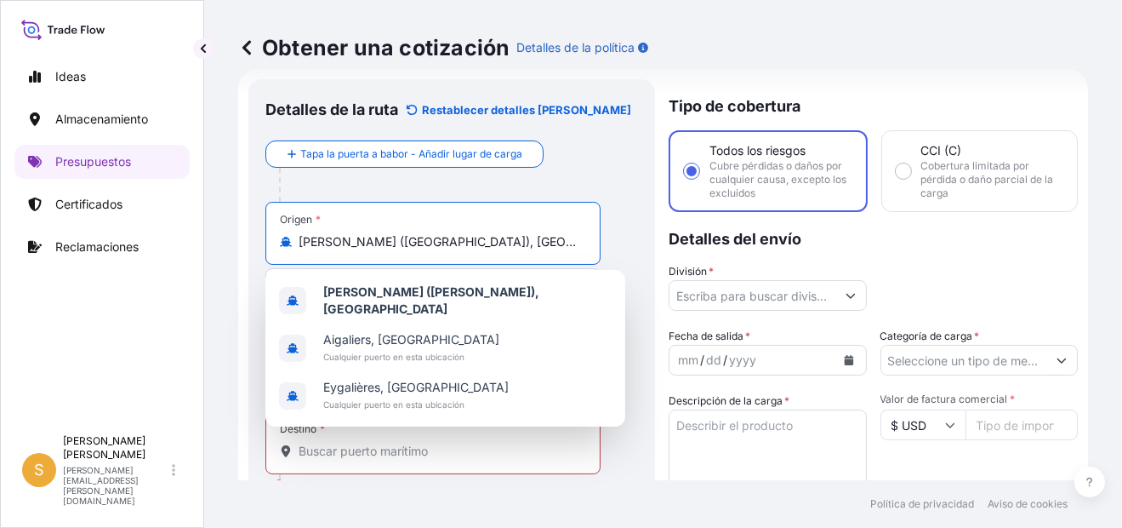
click at [309, 252] on div "Origen * [PERSON_NAME][GEOGRAPHIC_DATA] ([GEOGRAPHIC_DATA]), [GEOGRAPHIC_DATA]" at bounding box center [432, 233] width 335 height 63
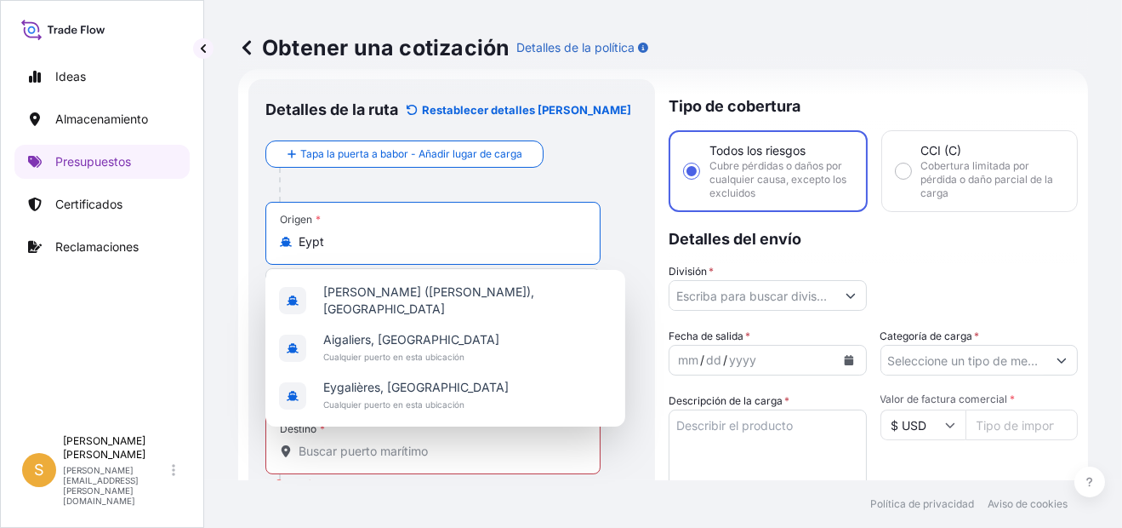
type input "Ept"
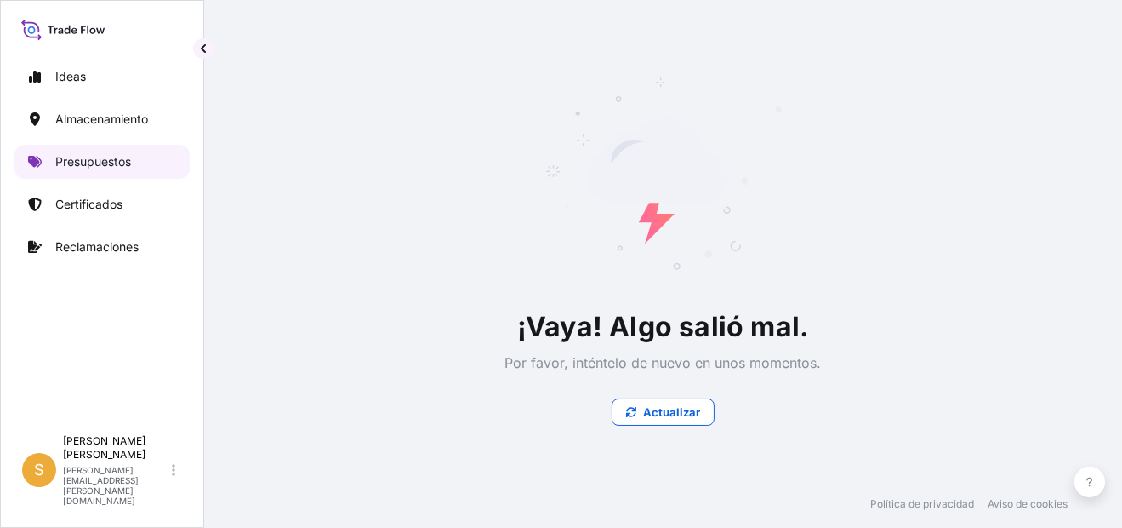
click at [120, 156] on p "Presupuestos" at bounding box center [93, 161] width 76 height 17
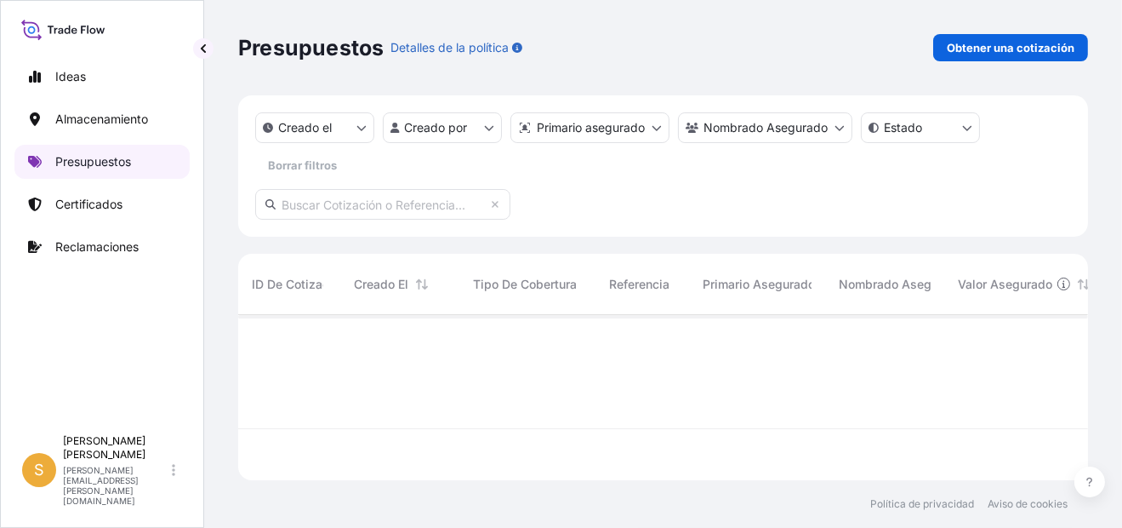
scroll to position [161, 836]
click at [980, 55] on p "Obtener una cotización" at bounding box center [1011, 47] width 128 height 17
select select "Water"
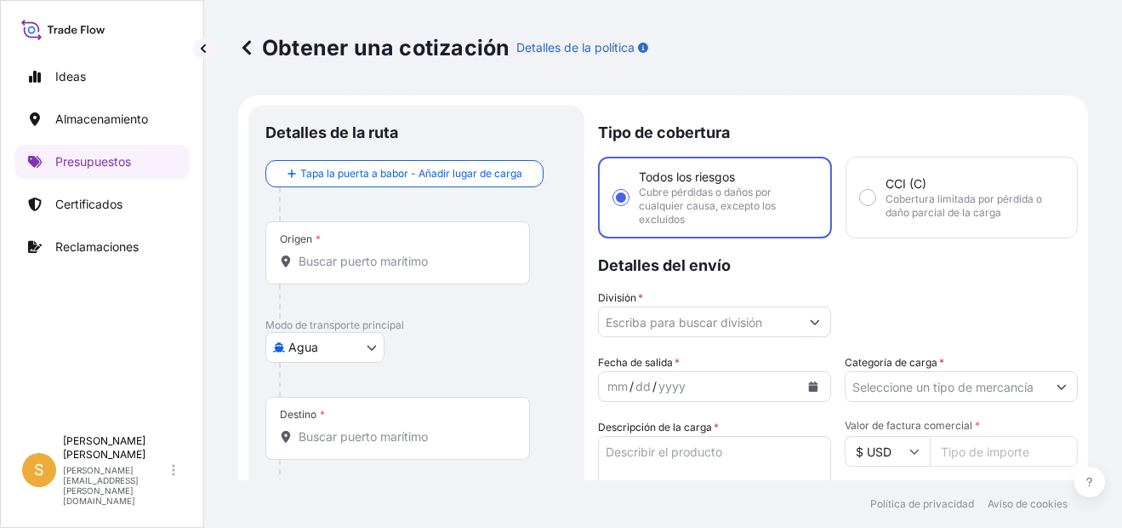
scroll to position [26, 0]
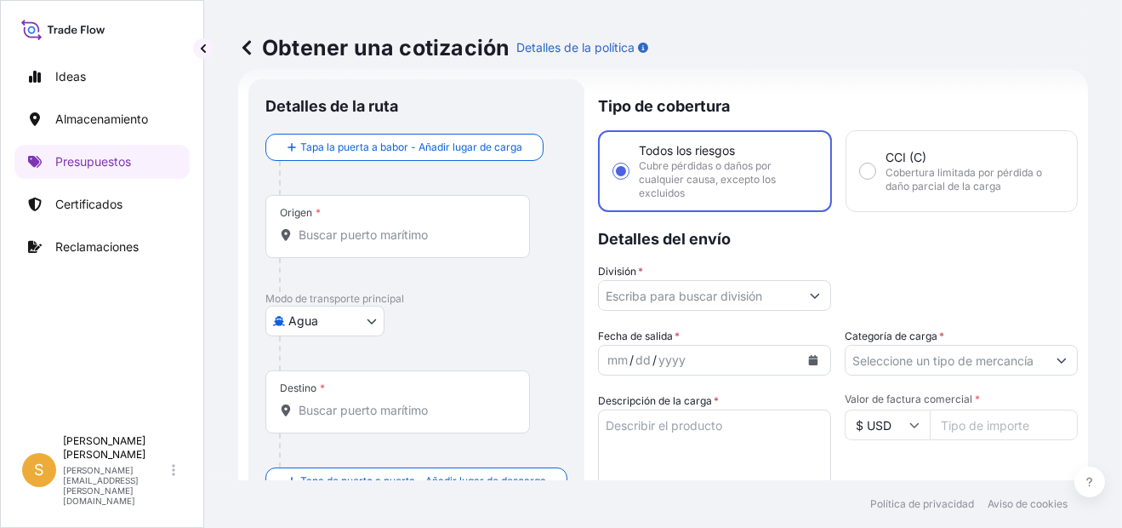
click at [351, 242] on input "Origen *" at bounding box center [404, 234] width 210 height 17
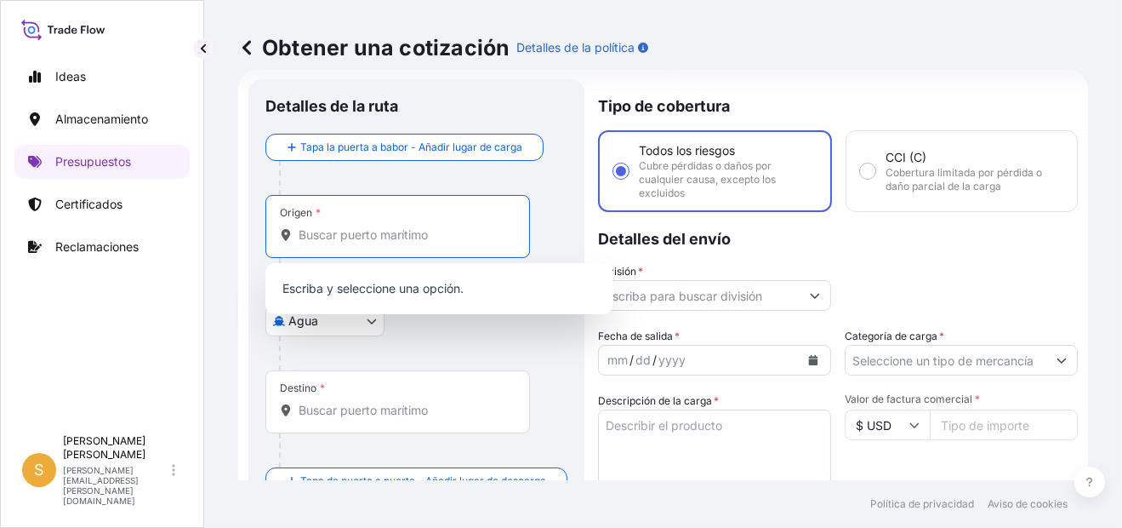
paste input "[GEOGRAPHIC_DATA],"
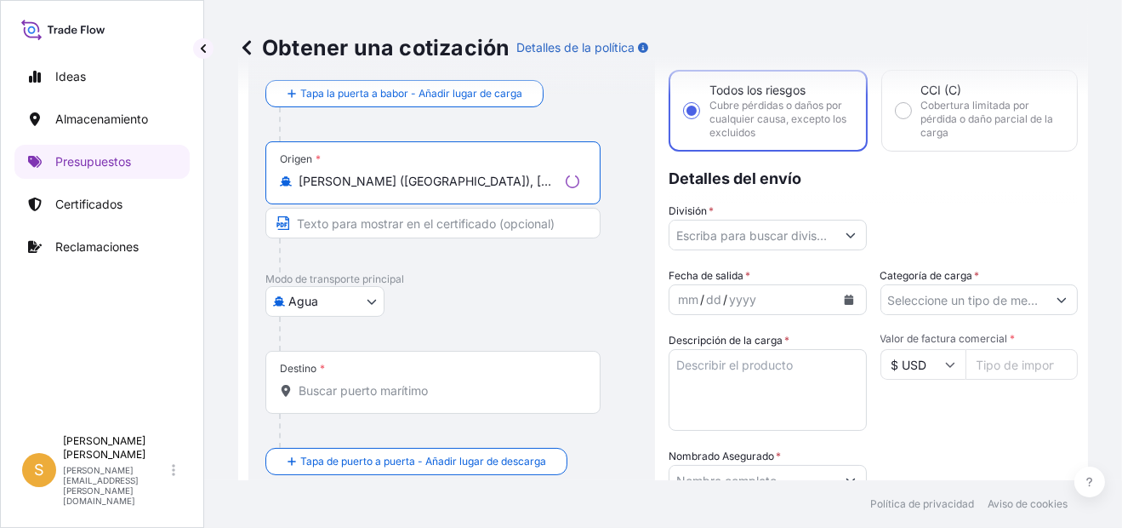
scroll to position [111, 0]
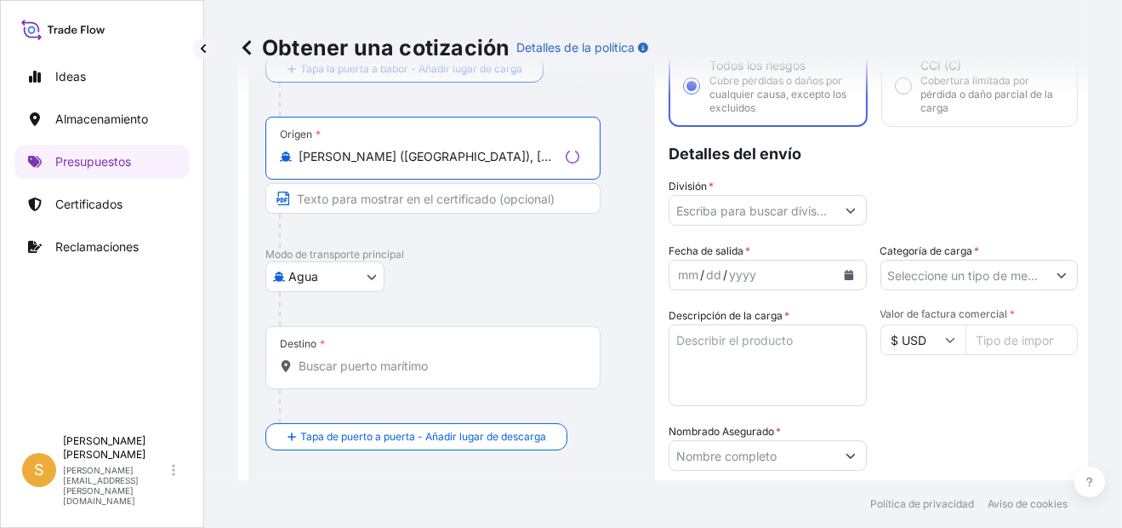
type input "[PERSON_NAME] ([GEOGRAPHIC_DATA]), [GEOGRAPHIC_DATA]"
click at [358, 371] on input "Destino *" at bounding box center [439, 365] width 281 height 17
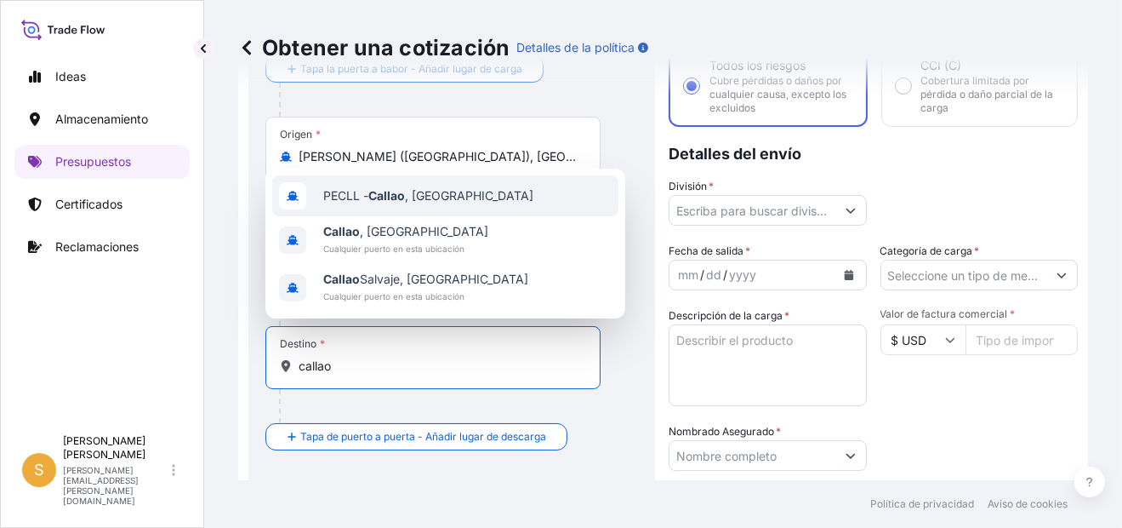
click at [450, 201] on div "PECLL - [GEOGRAPHIC_DATA] , [GEOGRAPHIC_DATA]" at bounding box center [445, 195] width 346 height 41
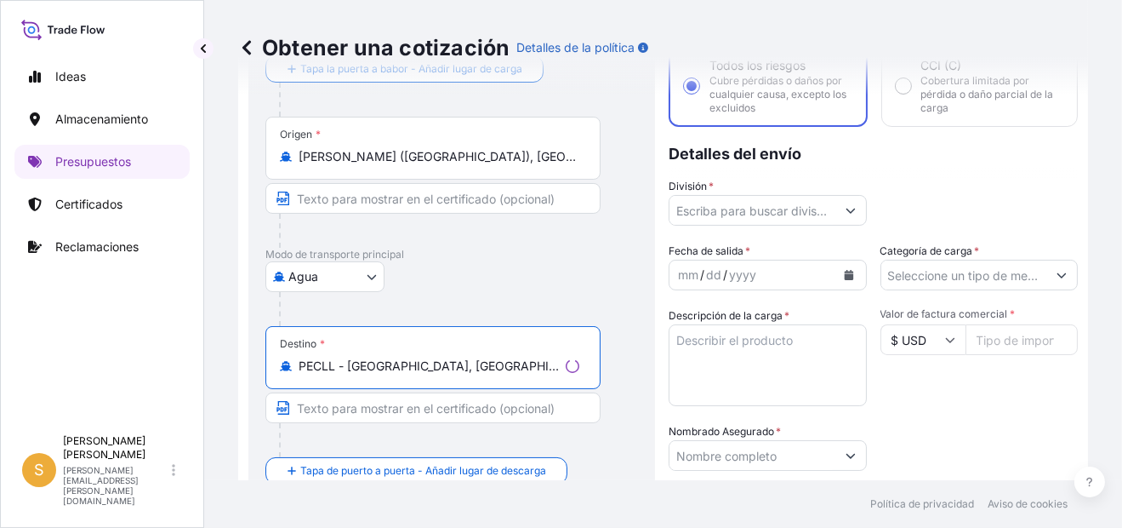
type input "PECLL - [GEOGRAPHIC_DATA], [GEOGRAPHIC_DATA]"
click at [705, 214] on input "División *" at bounding box center [753, 210] width 166 height 31
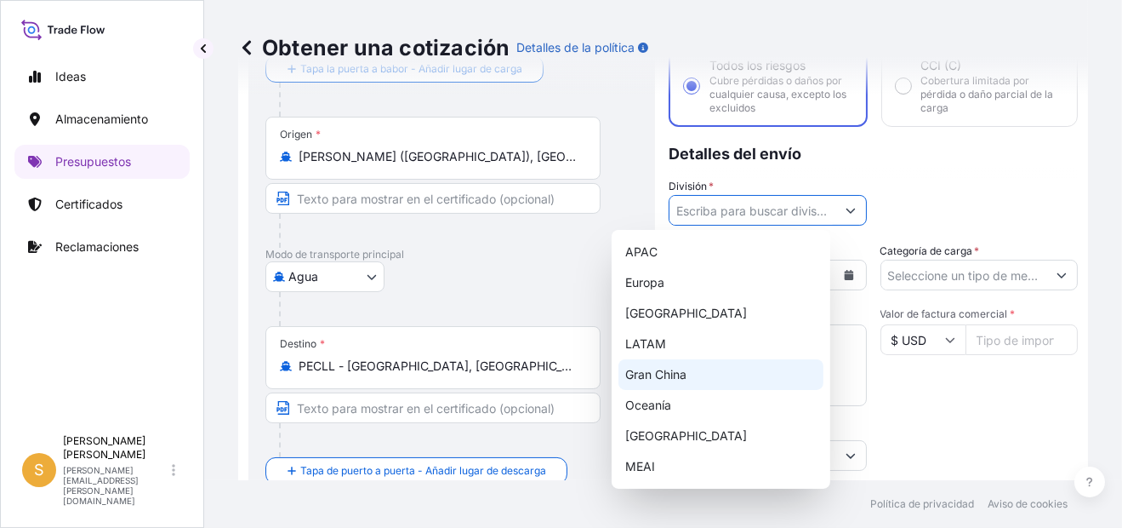
click at [668, 340] on div "LATAM" at bounding box center [721, 343] width 205 height 31
type input "LATAM"
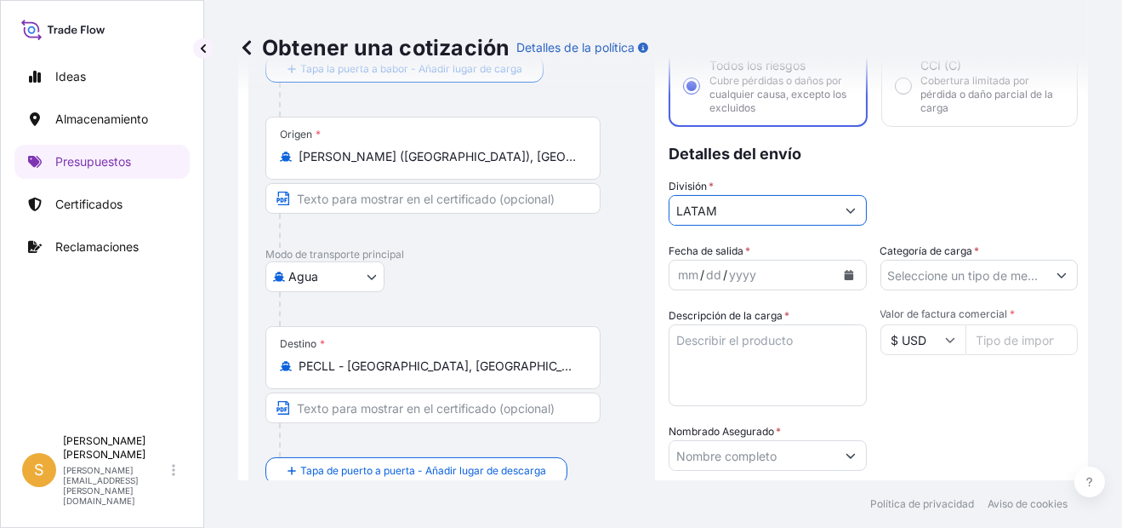
click at [844, 270] on icon "Calendario" at bounding box center [848, 275] width 9 height 10
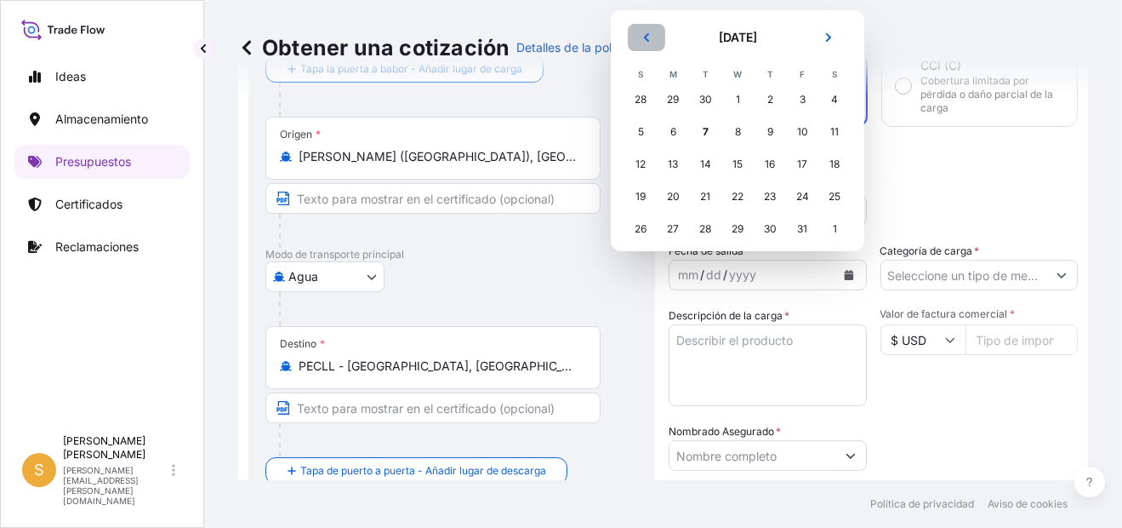
click at [642, 35] on icon "Anterior" at bounding box center [647, 37] width 10 height 10
click at [651, 195] on div "17" at bounding box center [640, 196] width 31 height 31
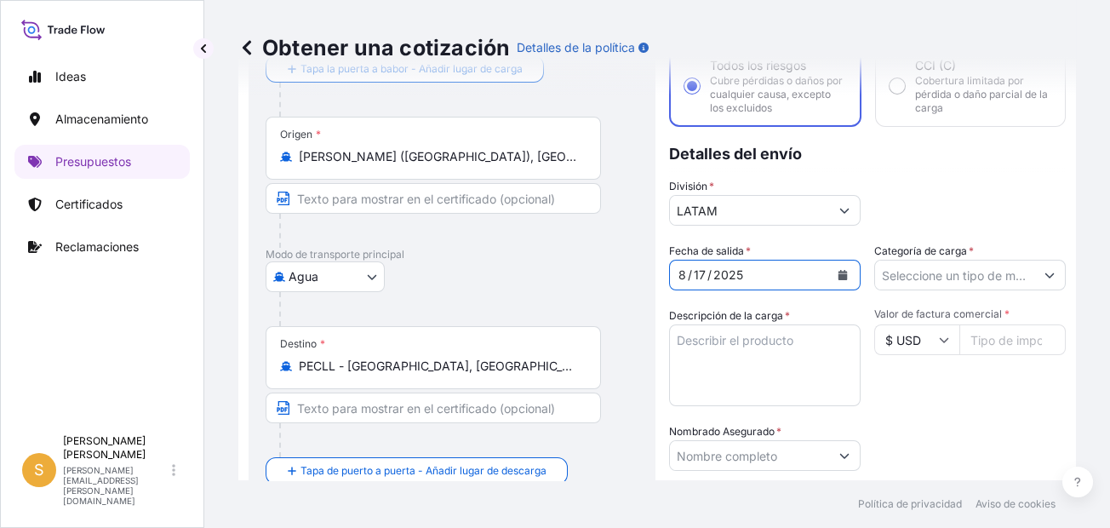
click at [920, 275] on input "Categoría de carga *" at bounding box center [954, 275] width 159 height 31
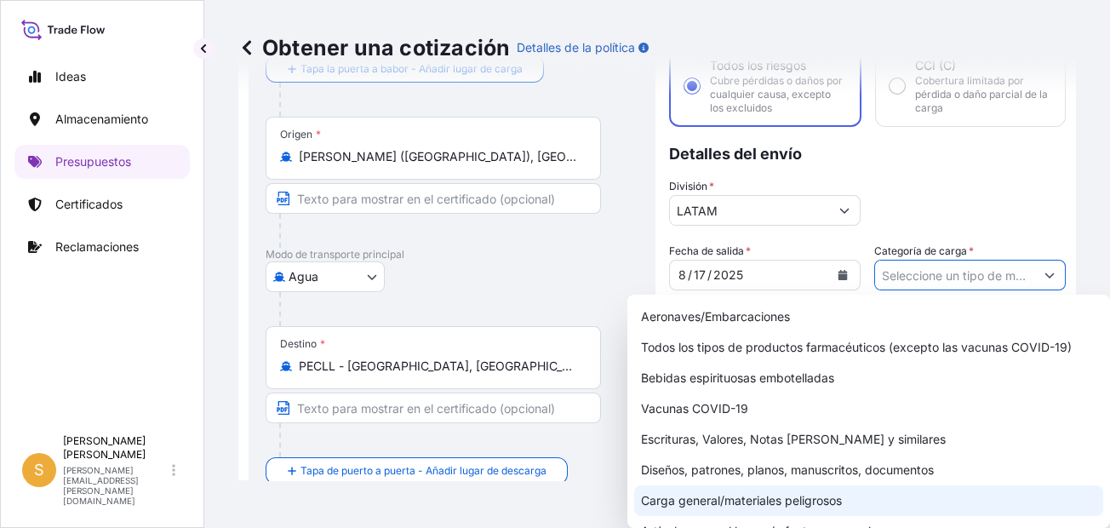
click at [719, 492] on div "Carga general/materiales peligrosos" at bounding box center [868, 500] width 469 height 31
type input "General Cargo/Hazardous Material"
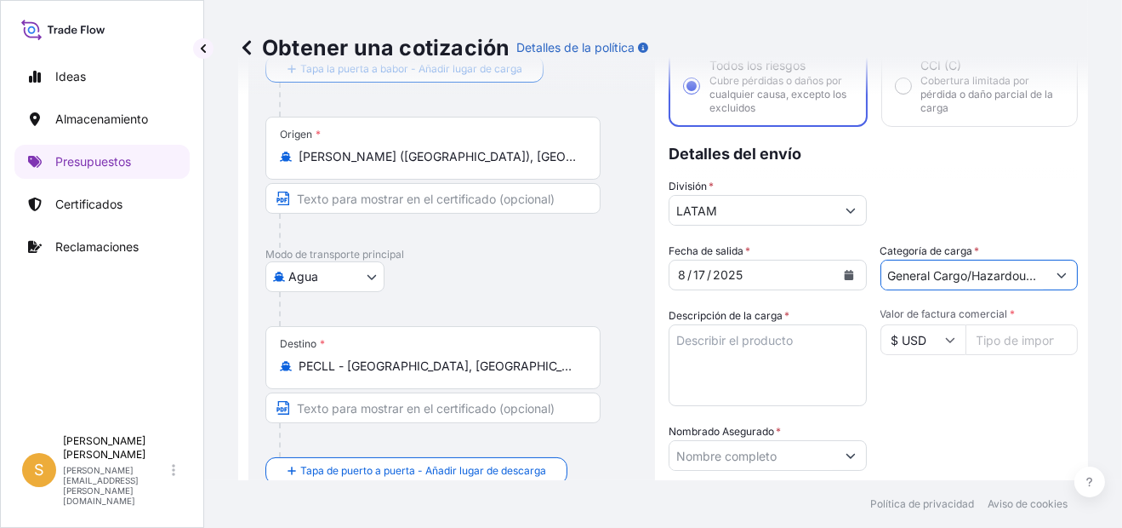
click at [689, 364] on textarea "Descripción de la carga *" at bounding box center [768, 365] width 198 height 82
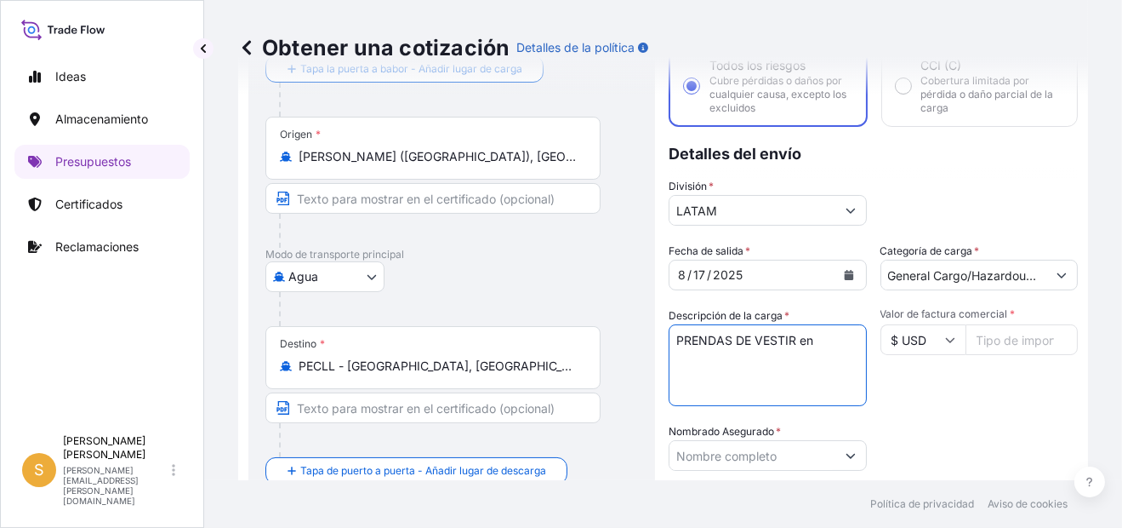
paste textarea "4 PALLET - 98 CARTONES"
click at [819, 338] on textarea "PRENDAS DE VESTIR en 4 PALLET - 98 CARTONES" at bounding box center [768, 365] width 198 height 82
click at [814, 338] on textarea "PRENDAS DE VESTIR en 4 PALLET con 98 CARTONES" at bounding box center [768, 365] width 198 height 82
type textarea "PRENDAS DE VESTIR en 4 PALLETS con 98 CARTONES"
click at [991, 334] on input "Valor de factura comercial *" at bounding box center [1022, 339] width 113 height 31
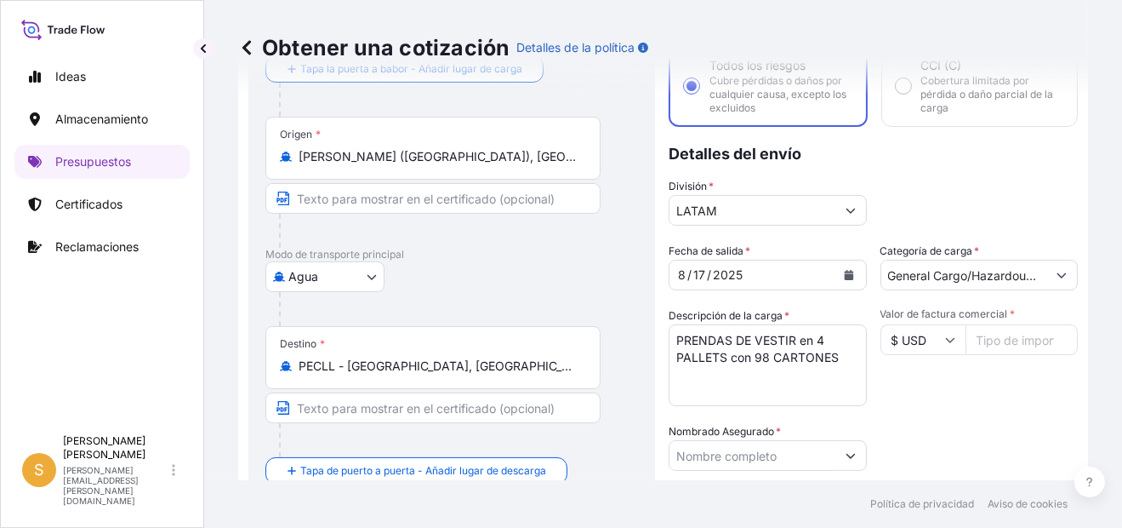
paste input "22208.26"
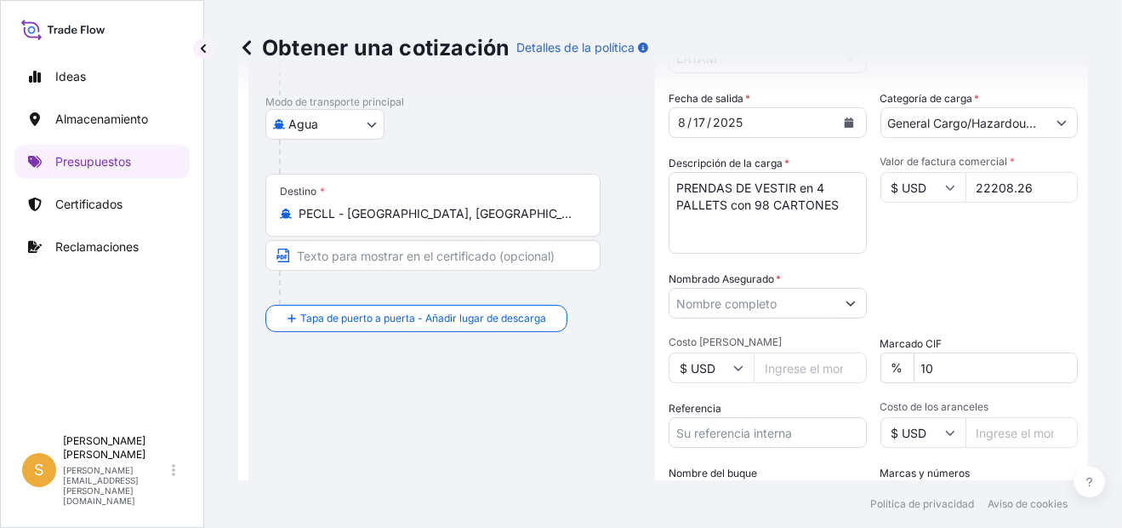
scroll to position [282, 0]
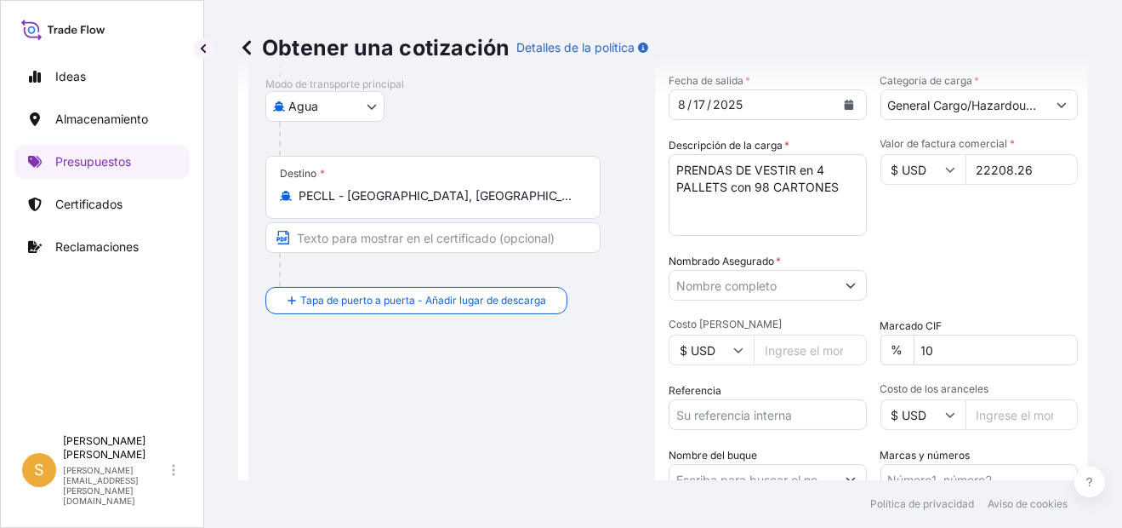
type input "22208.26"
click at [751, 281] on input "Nombrado Asegurado *" at bounding box center [753, 285] width 166 height 31
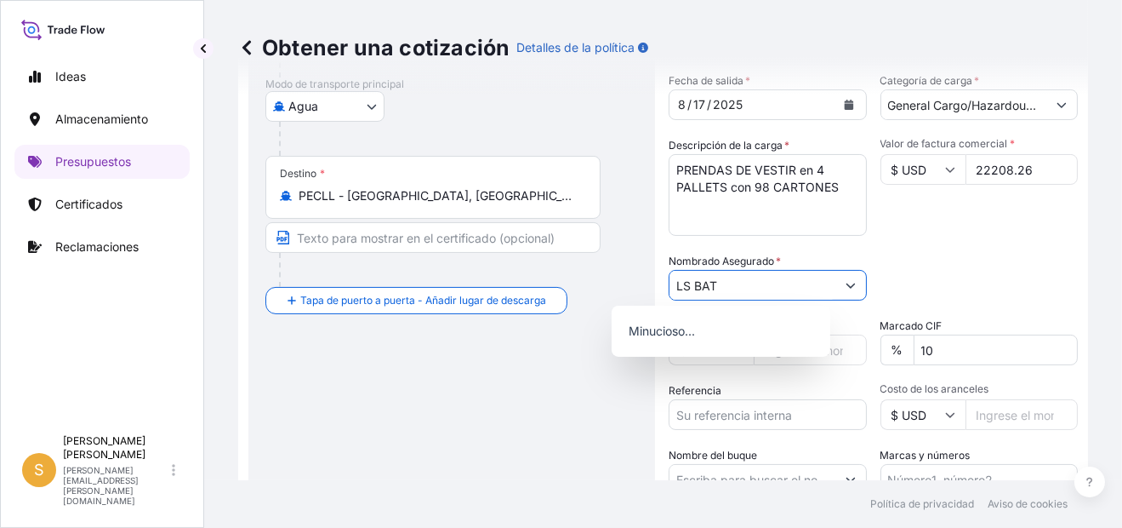
scroll to position [0, 0]
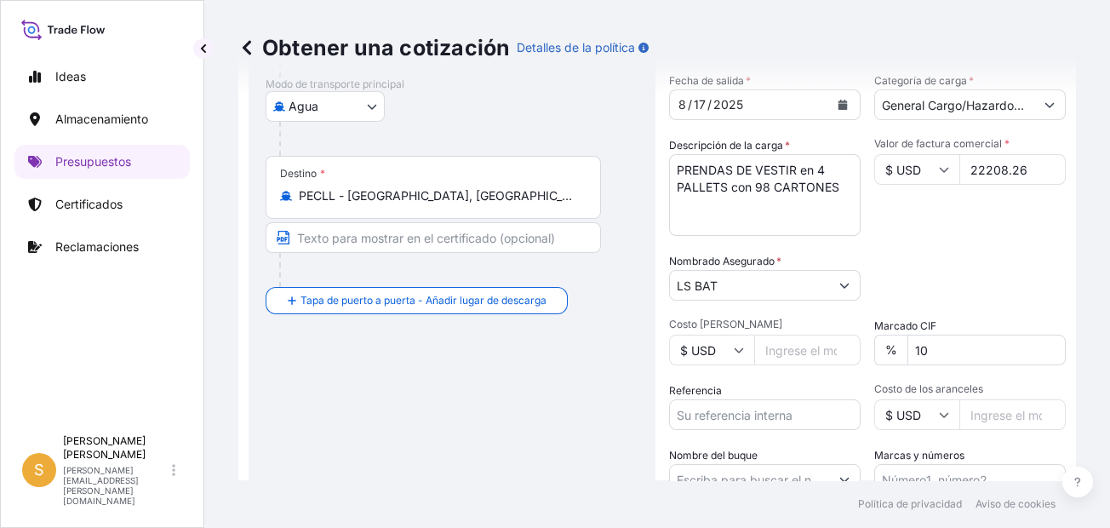
click at [749, 281] on input "LS BAT" at bounding box center [749, 285] width 159 height 31
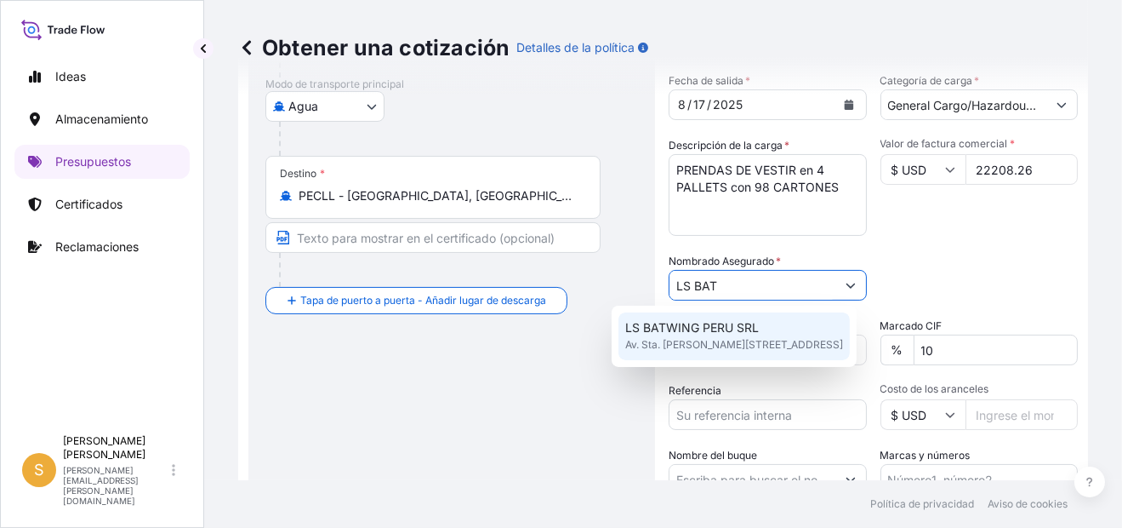
click at [701, 328] on span "LS BATWING PERU SRL" at bounding box center [692, 327] width 134 height 17
type input "LS BATWING PERU SRL"
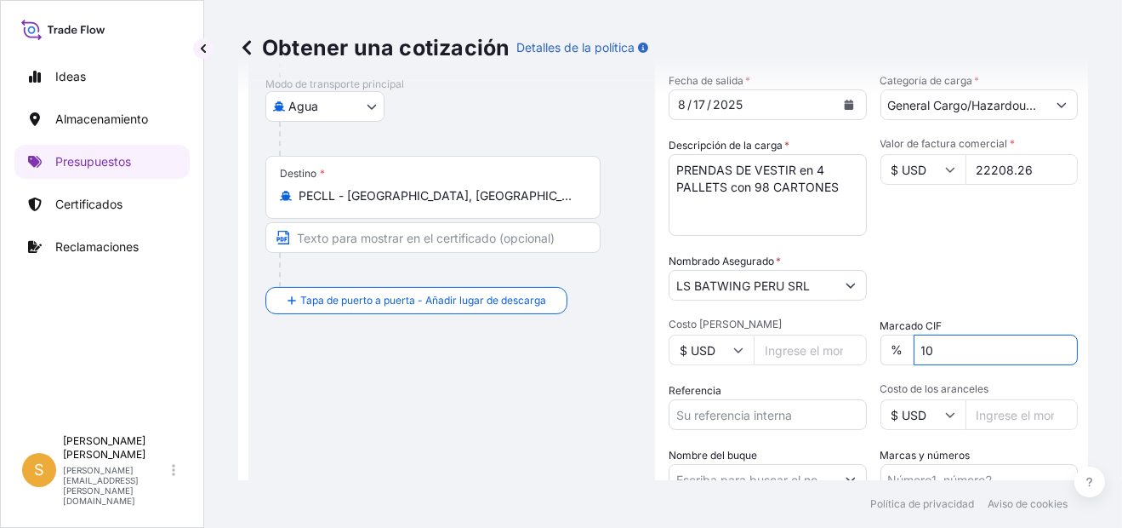
drag, startPoint x: 906, startPoint y: 350, endPoint x: 890, endPoint y: 348, distance: 16.3
click at [914, 348] on input "10" at bounding box center [996, 349] width 165 height 31
type input "1"
type input "0"
click at [868, 243] on div "Fecha de salida * [DATE] Categoría de carga * General Cargo/Hazardous Material …" at bounding box center [873, 283] width 409 height 422
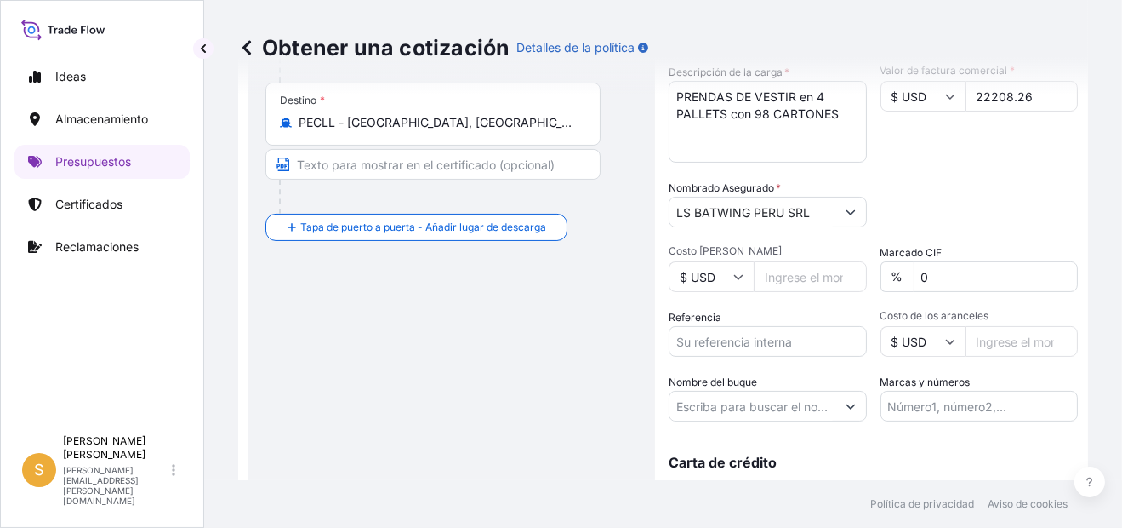
scroll to position [431, 0]
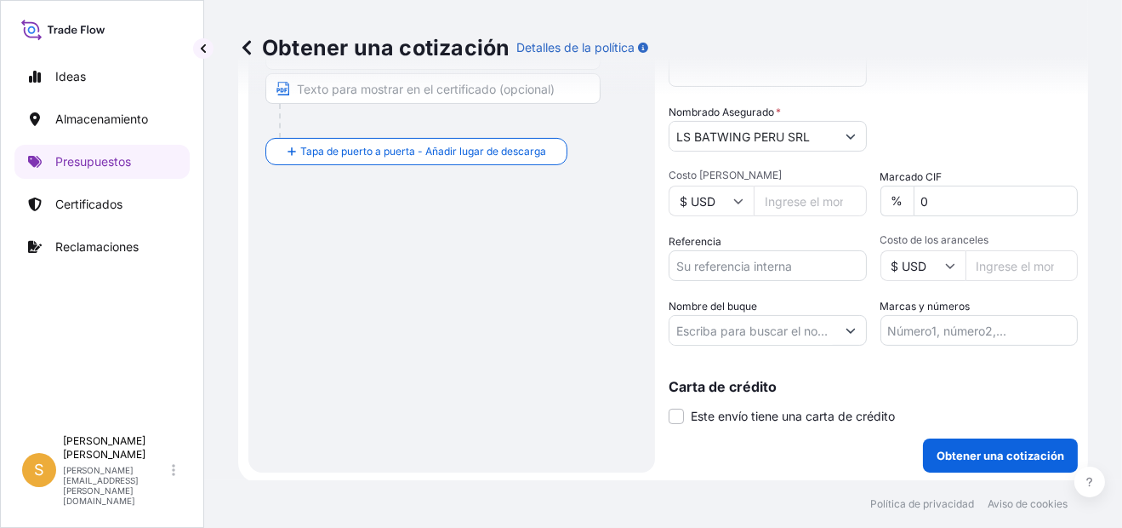
click at [688, 271] on input "Referencia" at bounding box center [768, 265] width 198 height 31
click at [679, 260] on input "Referencia" at bounding box center [768, 265] width 198 height 31
paste input "Facturas 5080939747, 5080939741."
type input "Facturas 5080939747, 5080939741."
click at [736, 342] on input "Nombre del buque" at bounding box center [753, 330] width 166 height 31
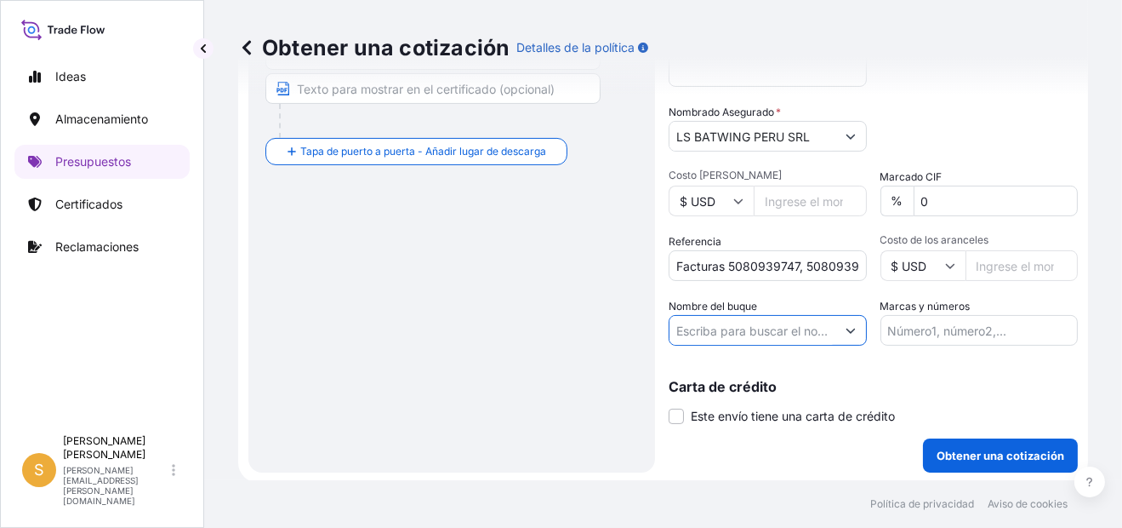
click at [670, 315] on input "Nombre del buque" at bounding box center [753, 330] width 166 height 31
paste input "CARTAGENA EXPRES"
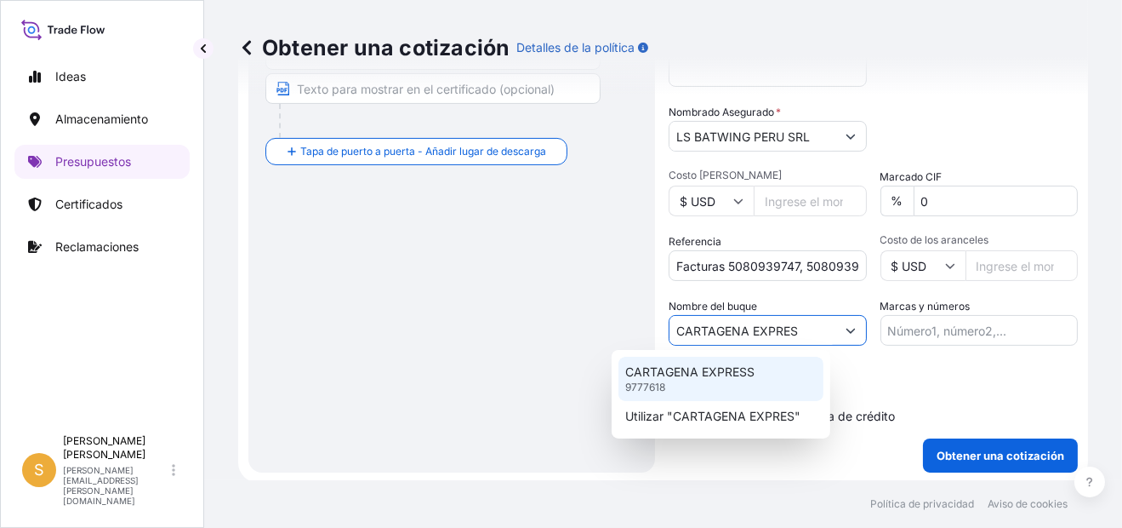
click at [721, 373] on p "CARTAGENA EXPRESS" at bounding box center [689, 371] width 129 height 17
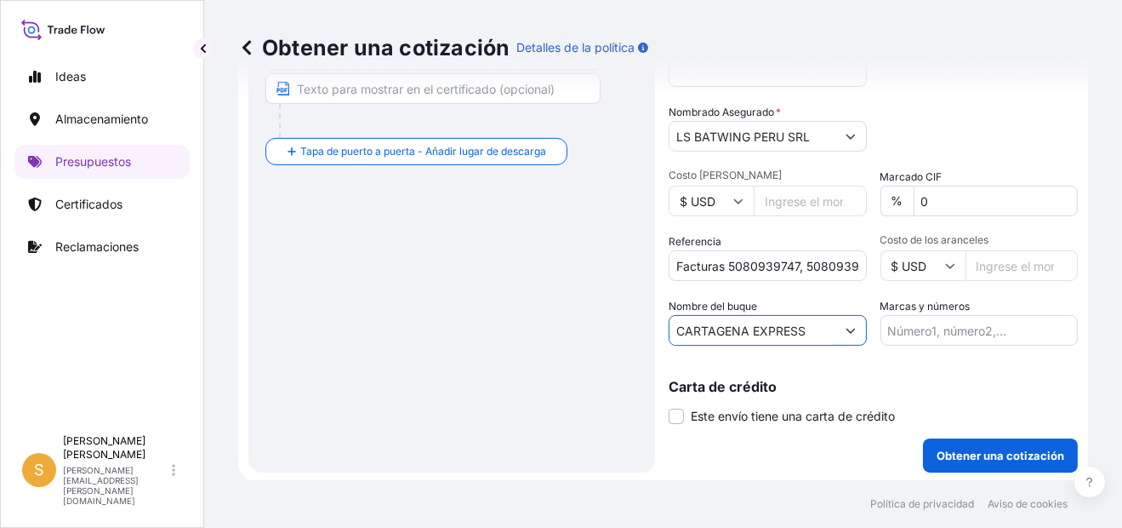
type input "CARTAGENA EXPRESS"
click at [912, 332] on input "Marcas y números" at bounding box center [980, 330] width 198 height 31
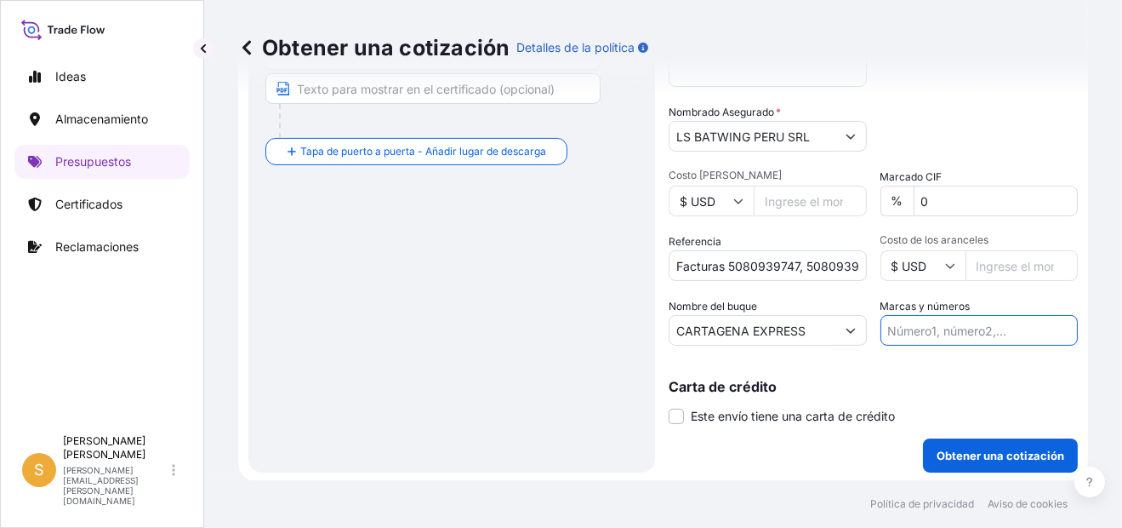
click at [912, 323] on input "Marcas y números" at bounding box center [980, 330] width 198 height 31
click at [904, 328] on input "Marcas y números" at bounding box center [980, 330] width 198 height 31
click at [929, 325] on input "Marcas y números" at bounding box center [980, 330] width 198 height 31
paste input "S2501263646"
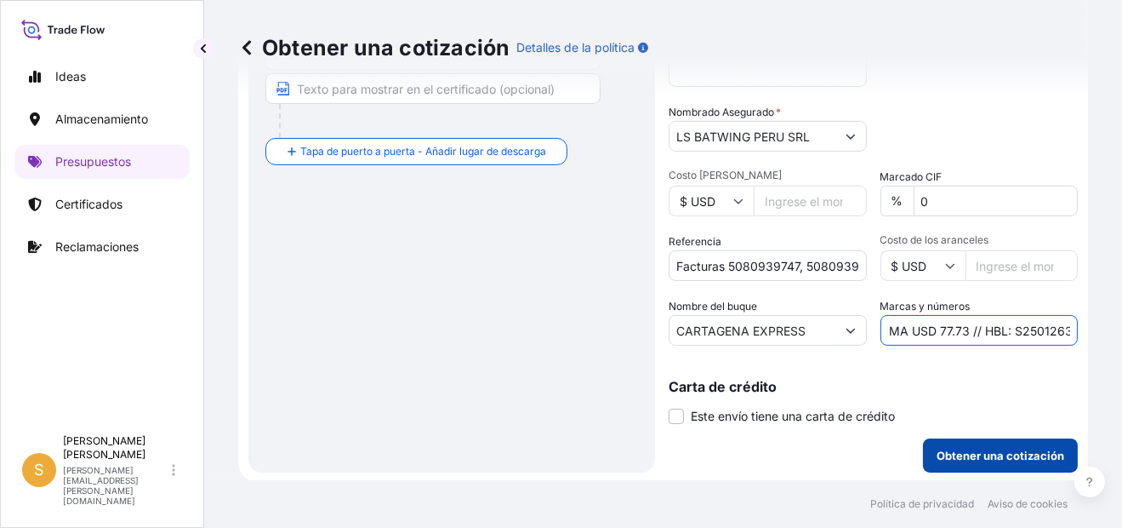
type input "PRIMA USD 77.73 // HBL: S2501263646"
click at [962, 455] on p "Obtener una cotización" at bounding box center [1001, 455] width 128 height 17
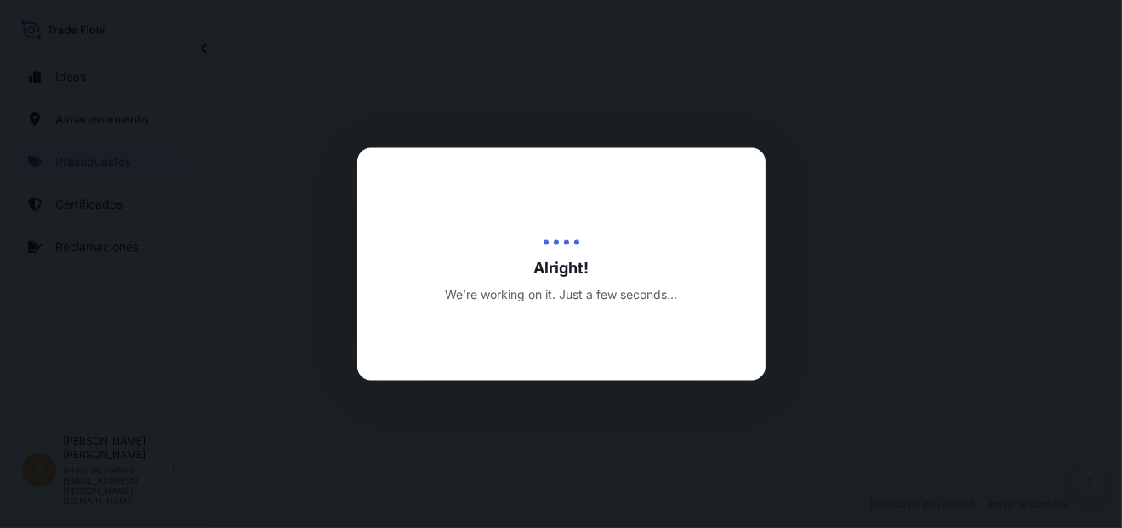
select select "Water"
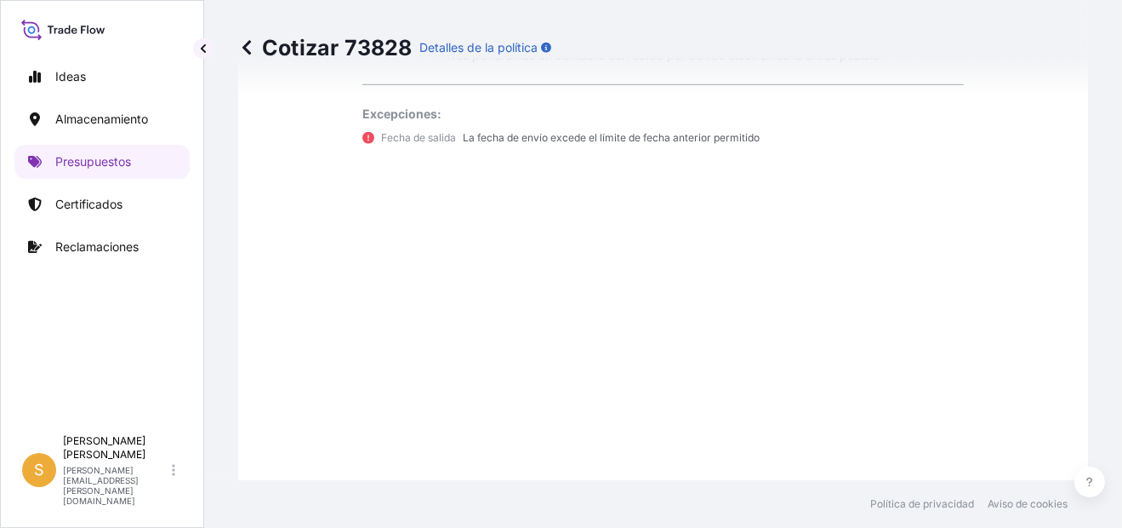
scroll to position [1567, 0]
